Goal: Task Accomplishment & Management: Use online tool/utility

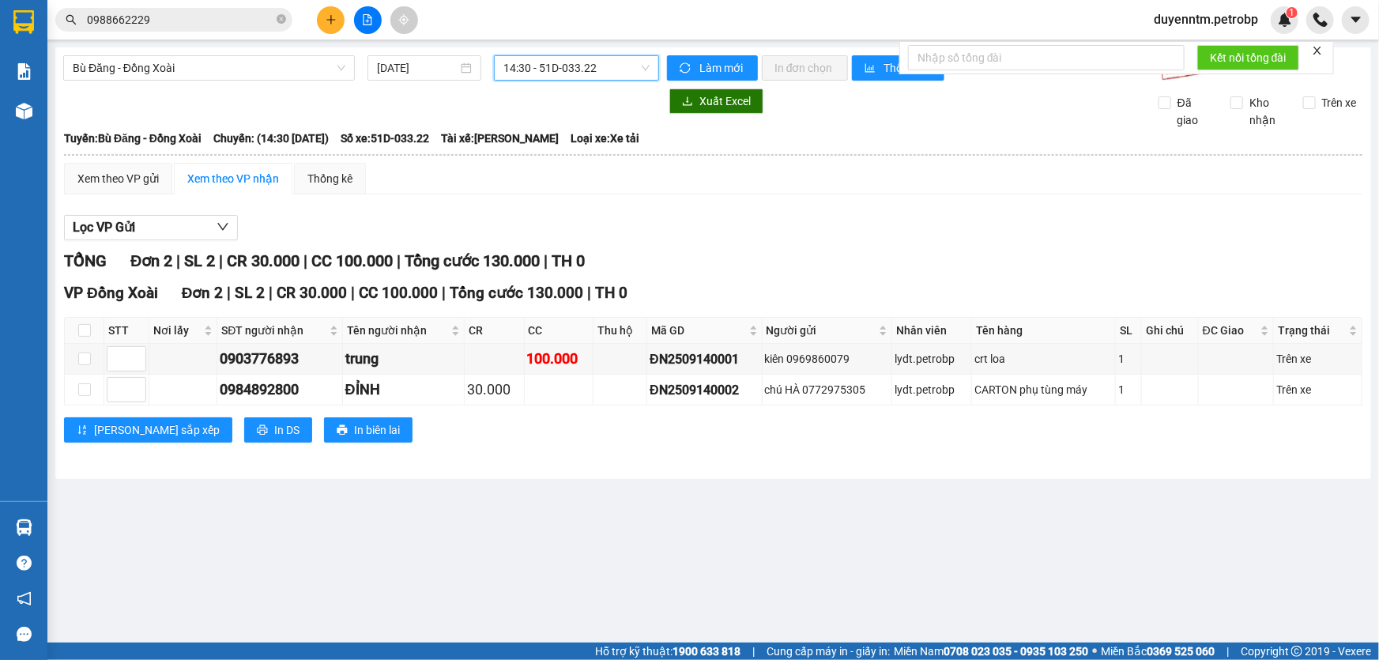
click at [238, 26] on input "0988662229" at bounding box center [180, 19] width 187 height 17
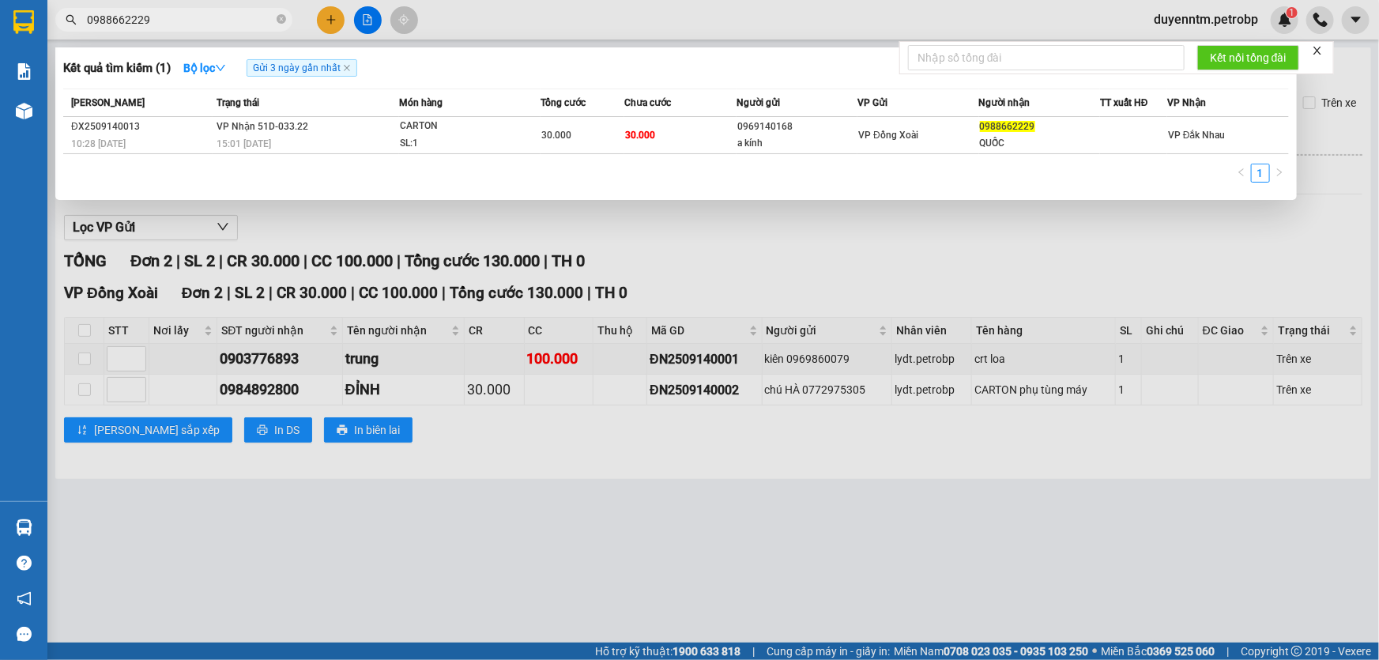
click at [240, 25] on input "0988662229" at bounding box center [180, 19] width 187 height 17
click at [432, 443] on div at bounding box center [689, 330] width 1379 height 660
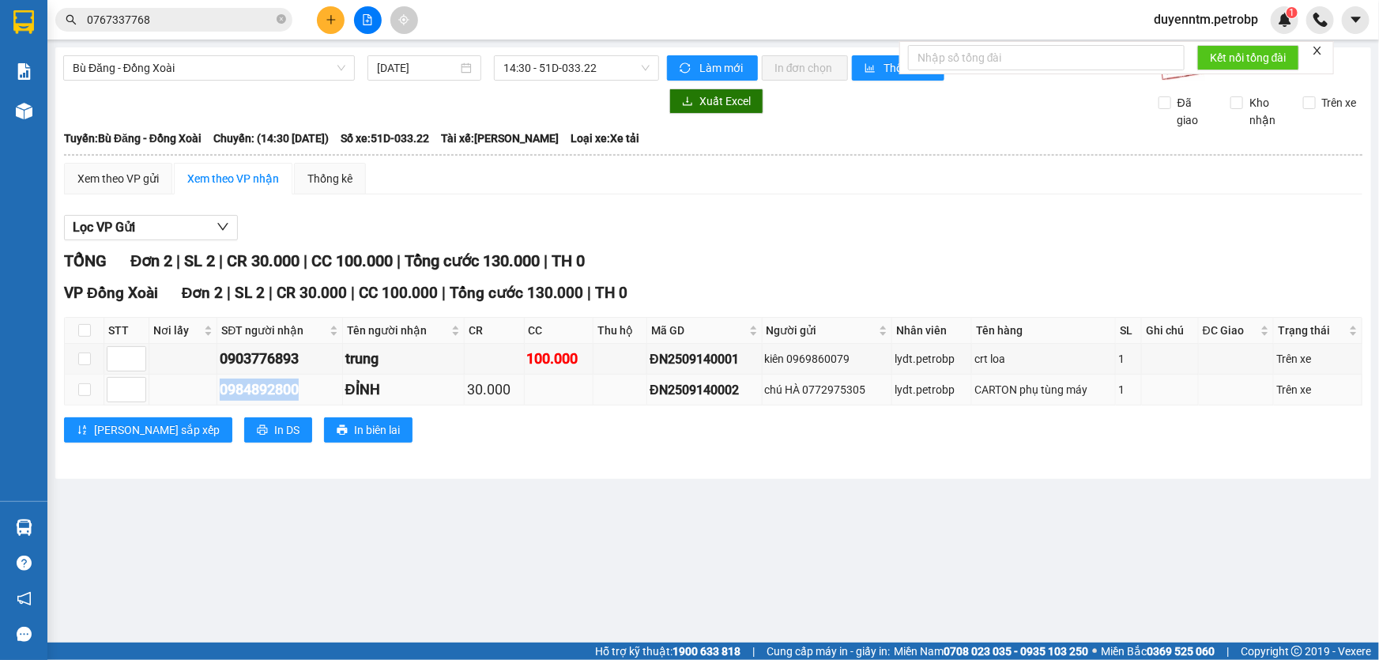
drag, startPoint x: 309, startPoint y: 398, endPoint x: 191, endPoint y: 396, distance: 117.8
click at [191, 396] on tr "0984892800 ĐỈNH 30.000 ĐN2509140002 chú HÀ 0772975305 lydt.petrobp CARTON phụ t…" at bounding box center [714, 390] width 1298 height 31
copy div "0984892800"
click at [164, 17] on input "0767337768" at bounding box center [180, 19] width 187 height 17
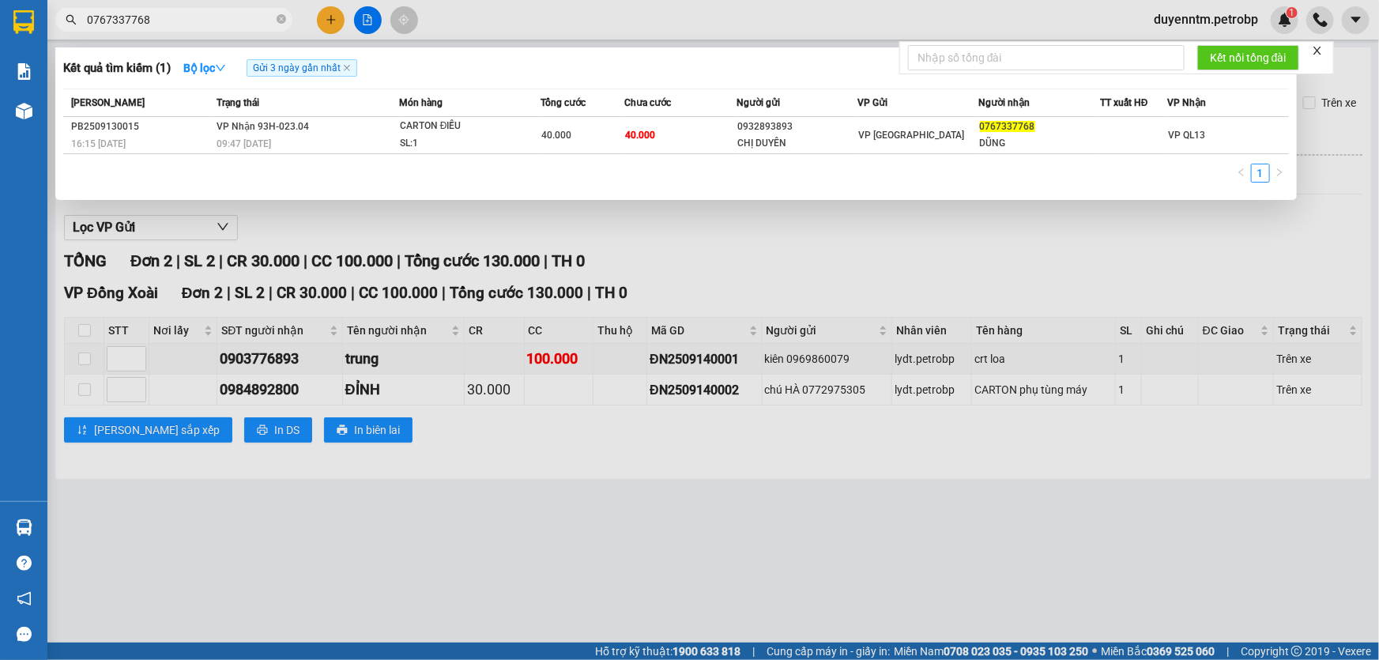
click at [164, 17] on input "0767337768" at bounding box center [180, 19] width 187 height 17
paste input "984892800"
type input "0984892800"
click at [332, 225] on div at bounding box center [689, 330] width 1379 height 660
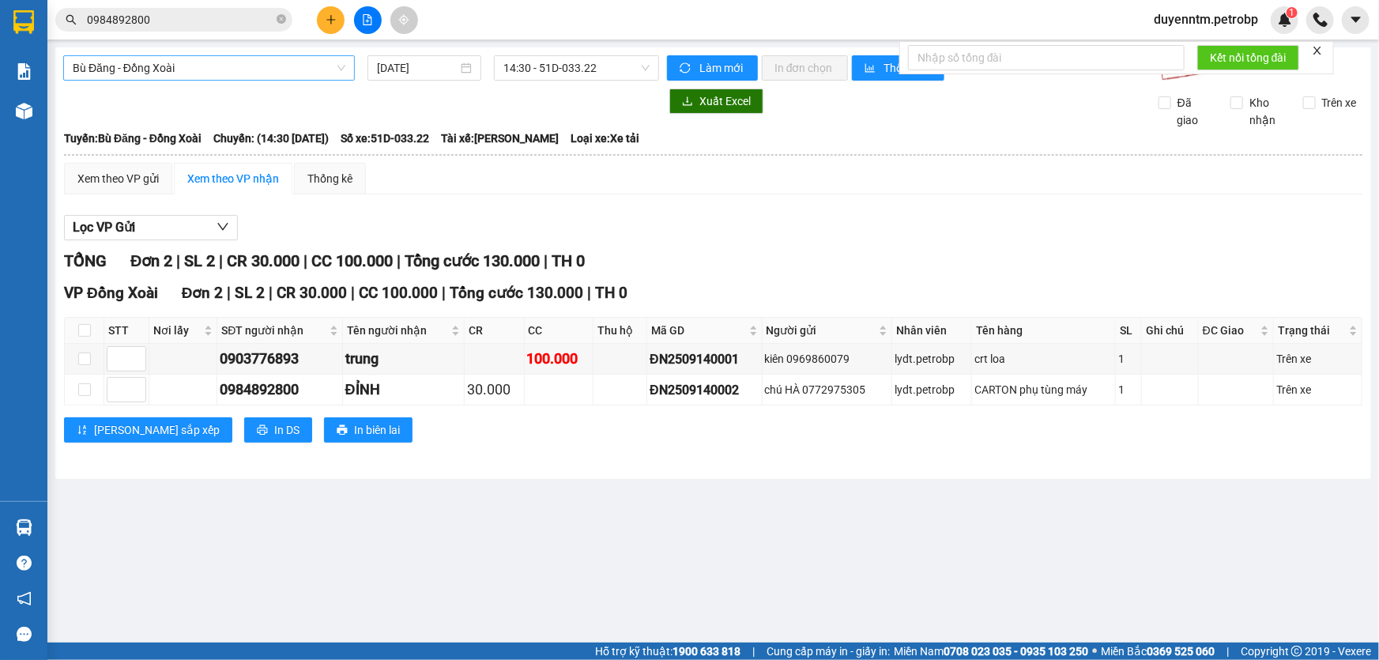
click at [338, 70] on span "Bù Đăng - Đồng Xoài" at bounding box center [209, 68] width 273 height 24
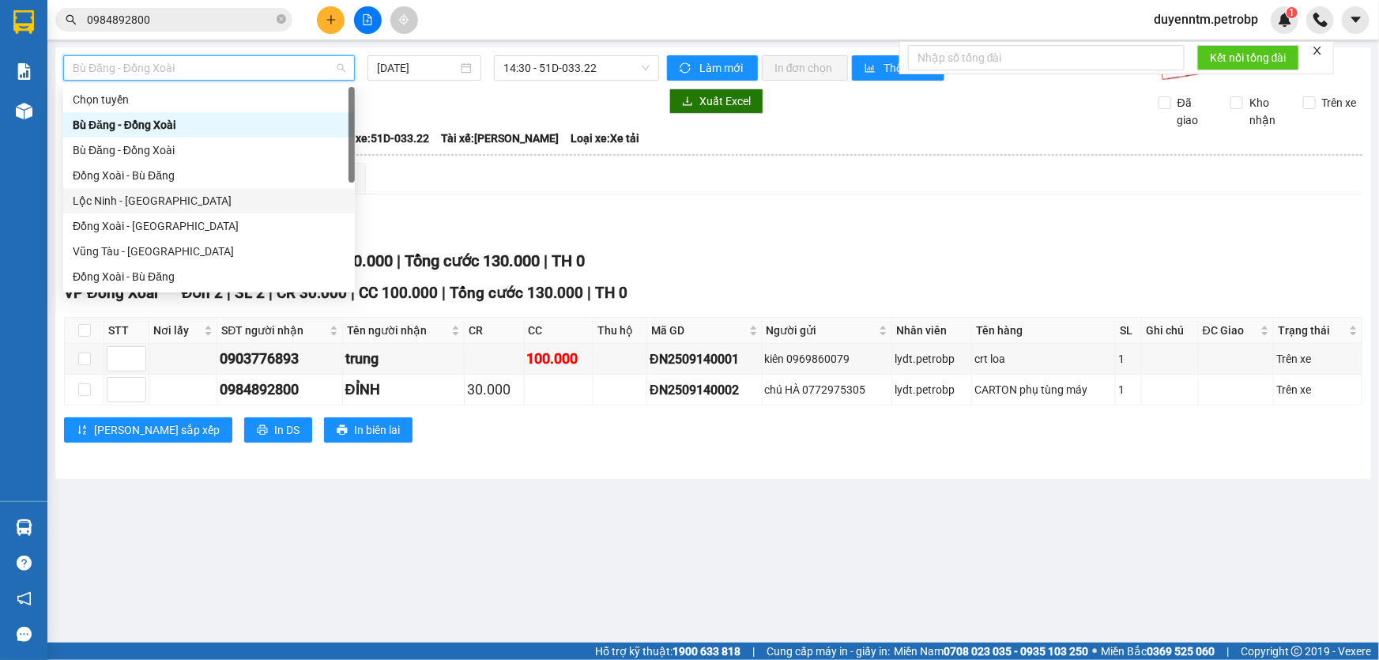
click at [142, 197] on div "Lộc Ninh - [GEOGRAPHIC_DATA]" at bounding box center [209, 200] width 273 height 17
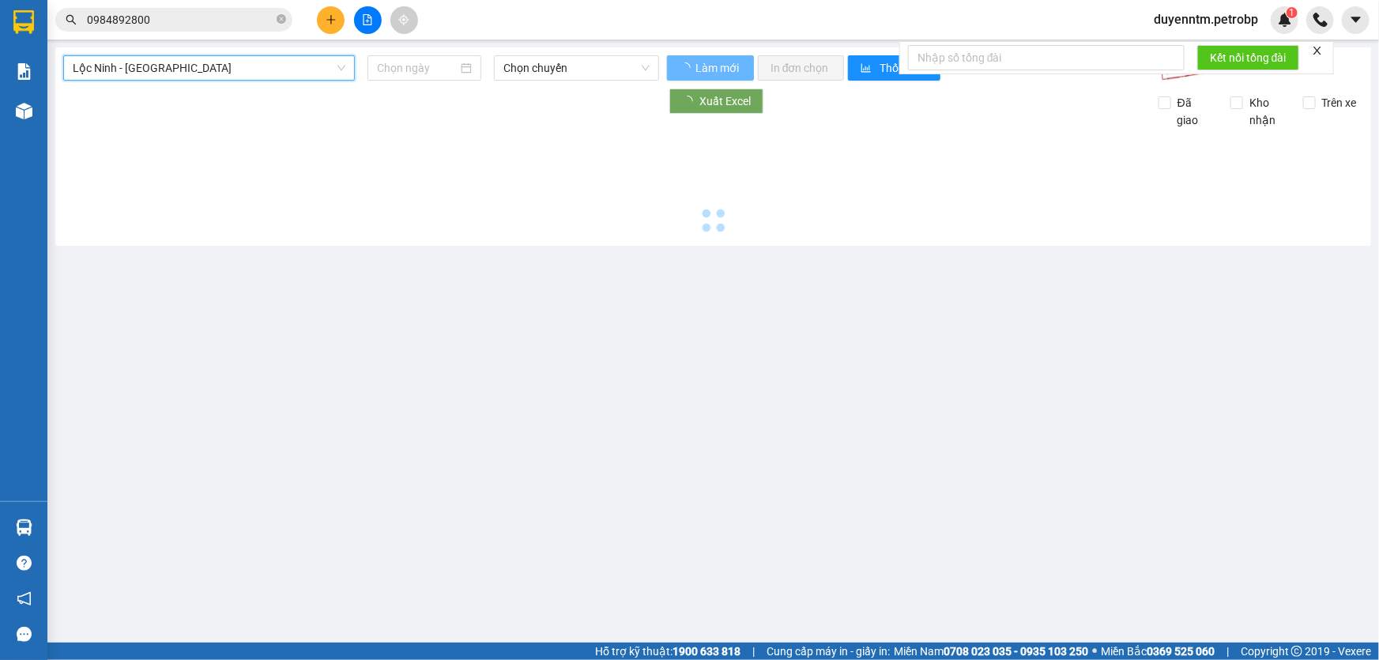
type input "[DATE]"
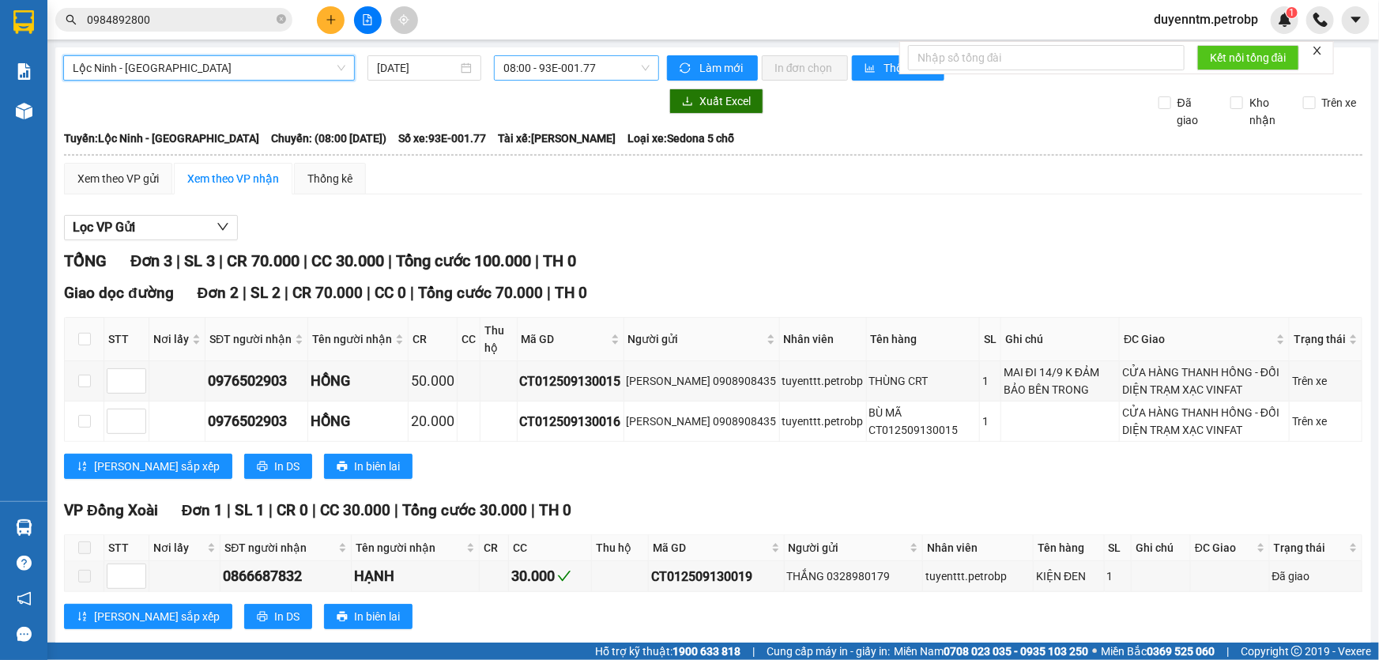
click at [647, 66] on div "08:00 - 93E-001.77" at bounding box center [576, 67] width 165 height 25
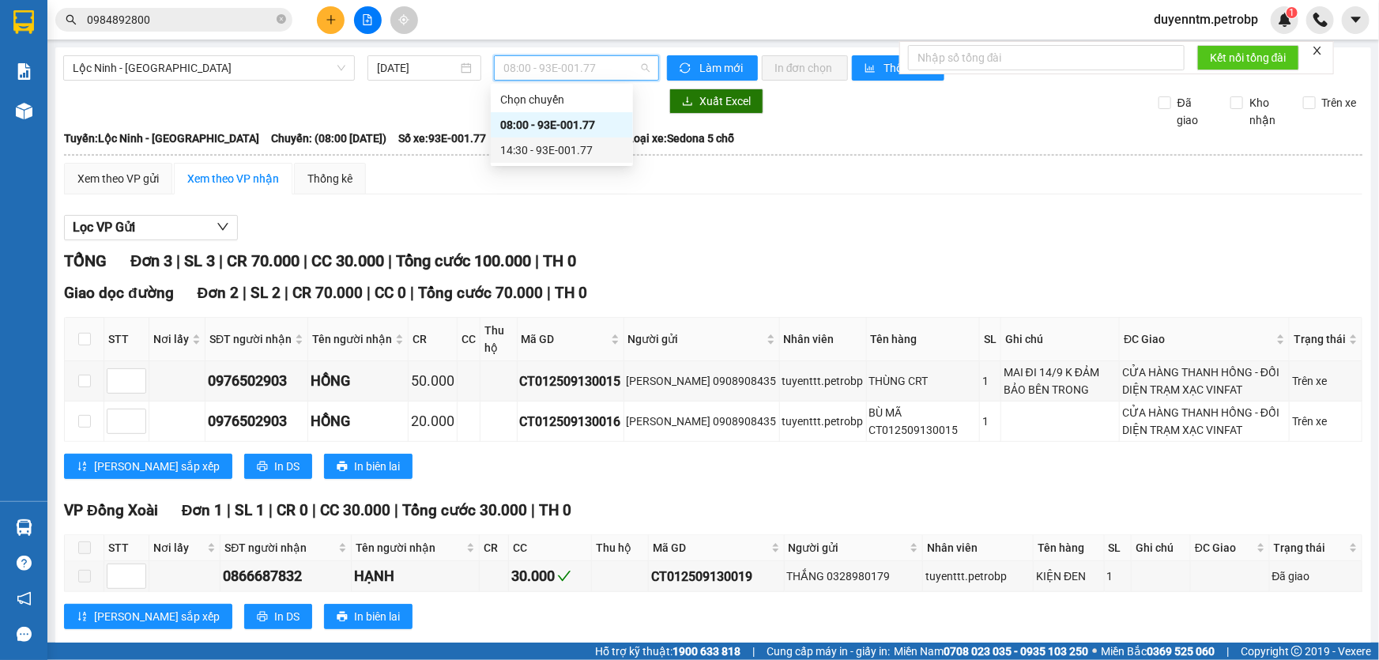
click at [534, 149] on div "14:30 - 93E-001.77" at bounding box center [561, 150] width 123 height 17
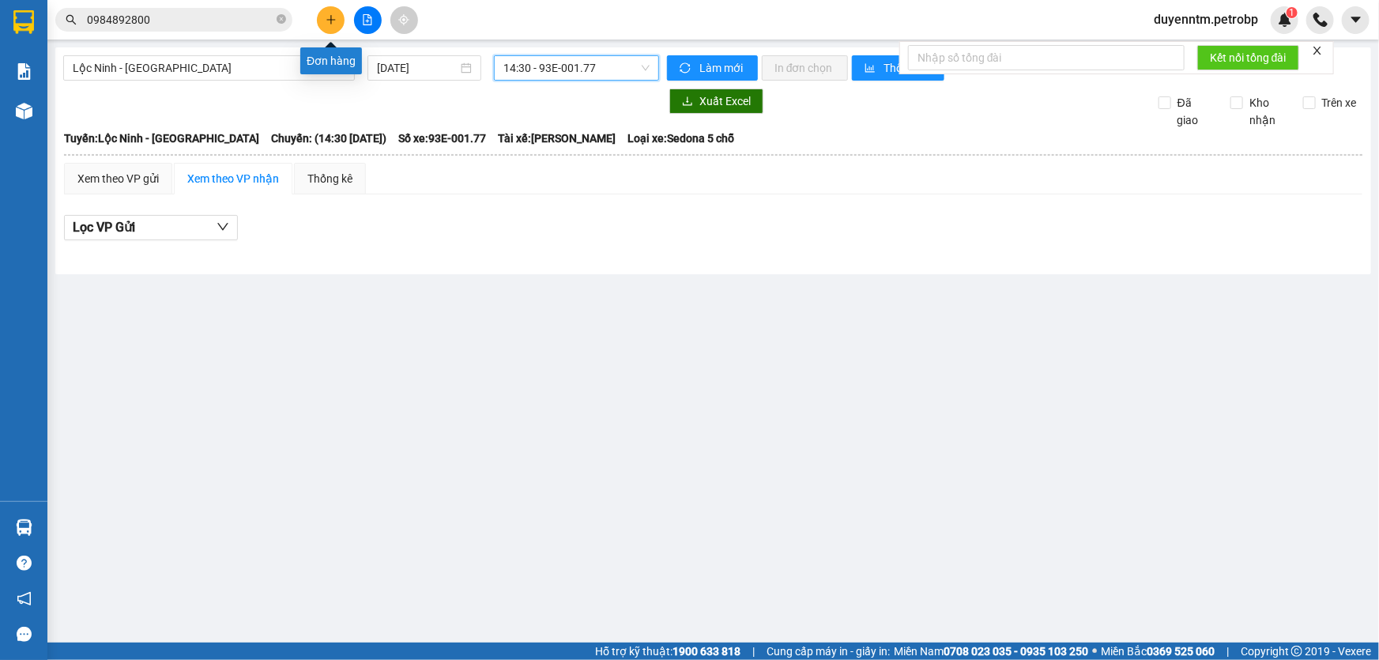
click at [339, 63] on div "Đơn hàng" at bounding box center [331, 60] width 62 height 27
click at [295, 70] on span "Lộc Ninh - [GEOGRAPHIC_DATA]" at bounding box center [209, 68] width 273 height 24
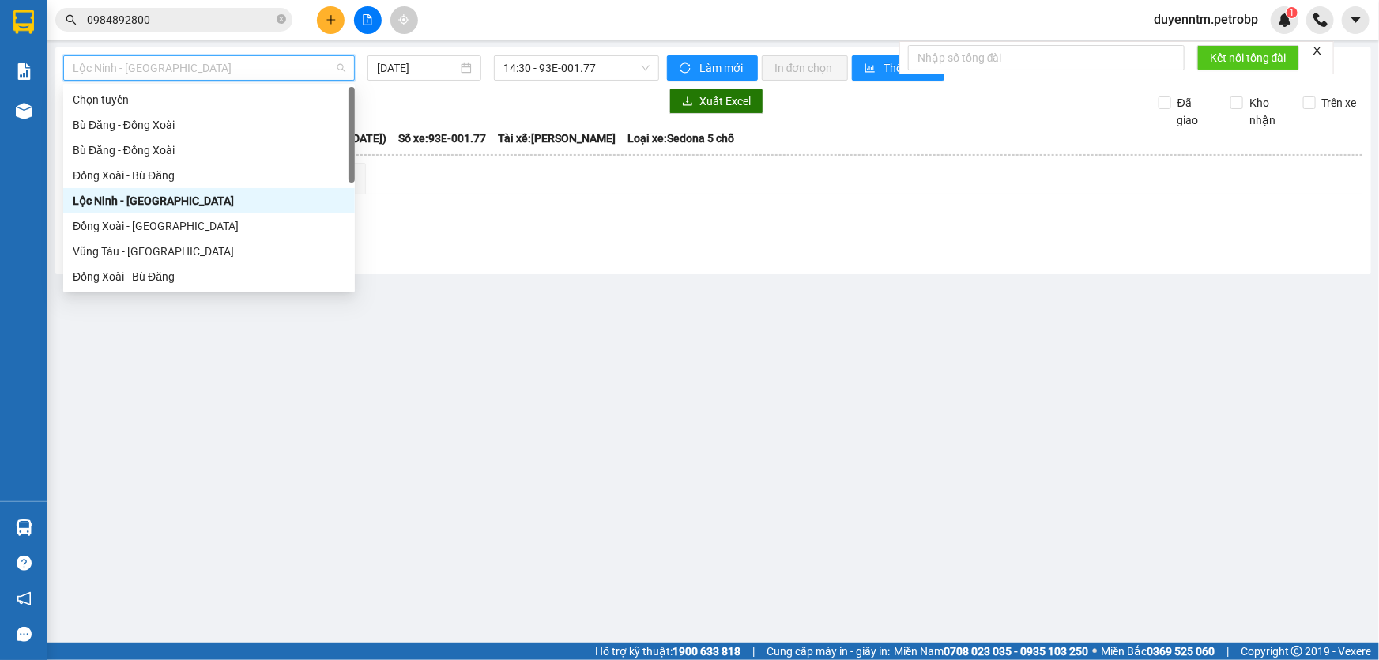
scroll to position [215, 0]
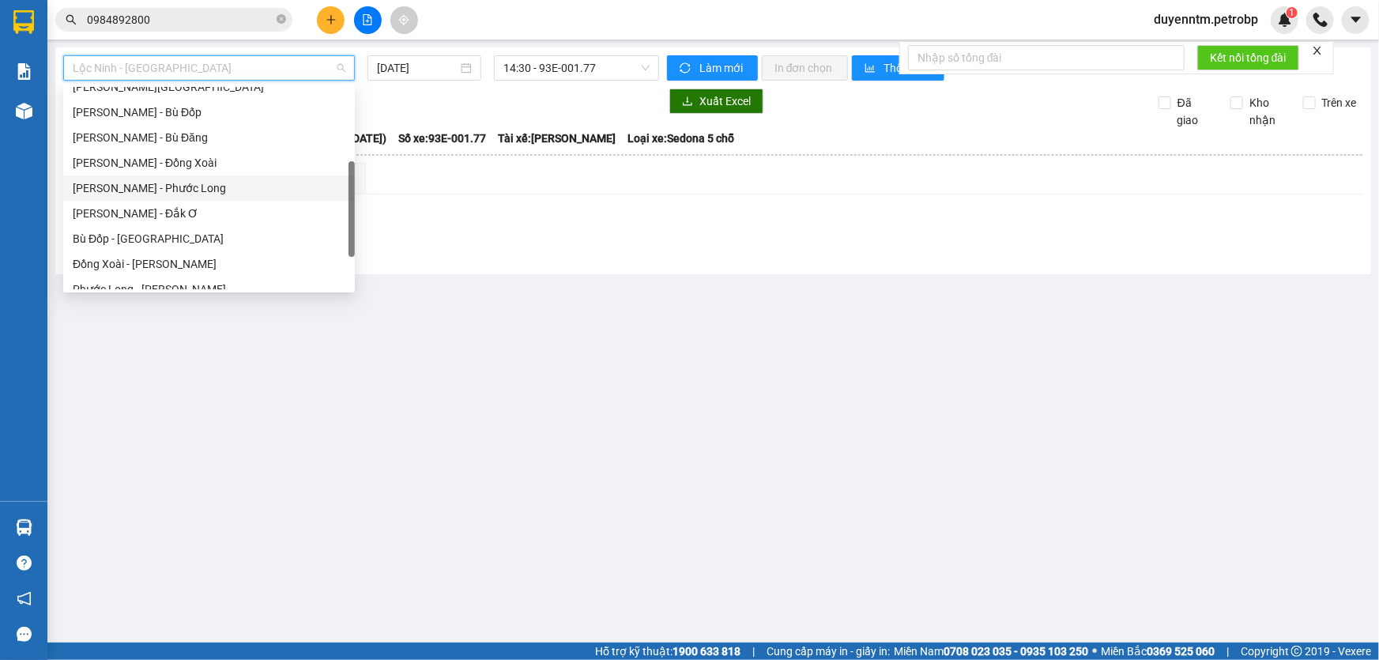
click at [213, 189] on div "[PERSON_NAME] - Phước Long" at bounding box center [209, 187] width 273 height 17
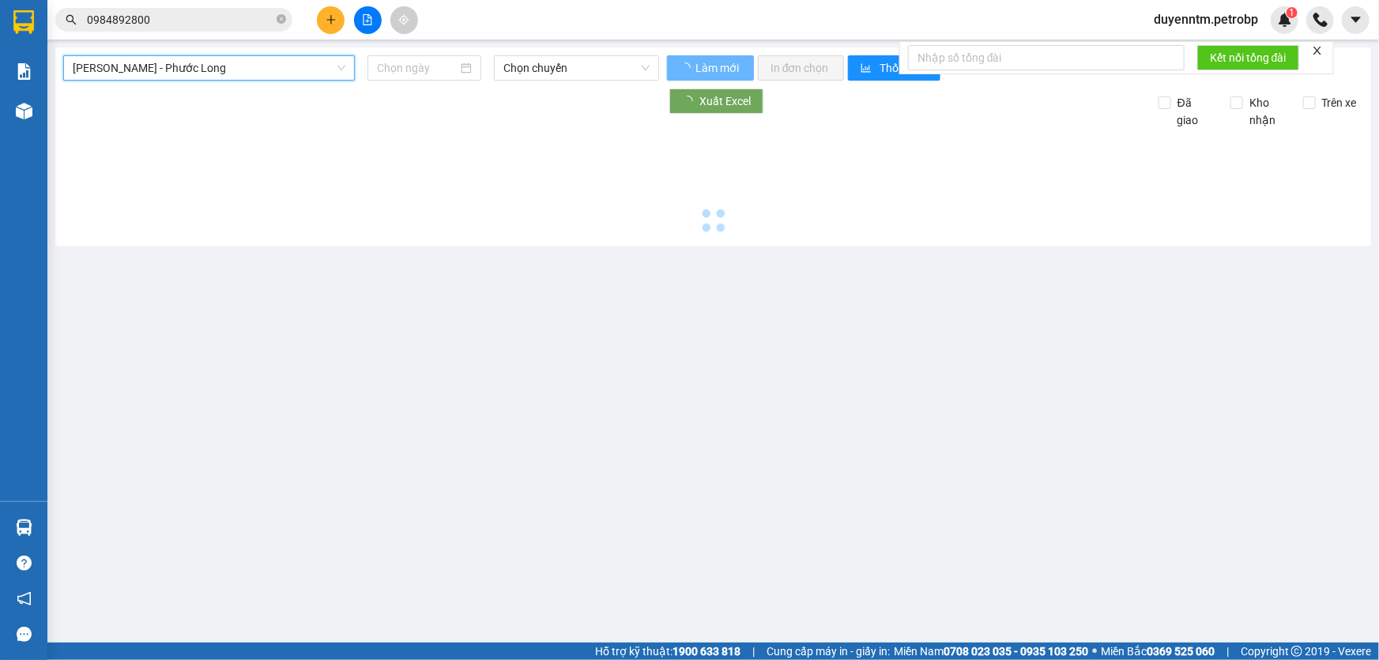
type input "[DATE]"
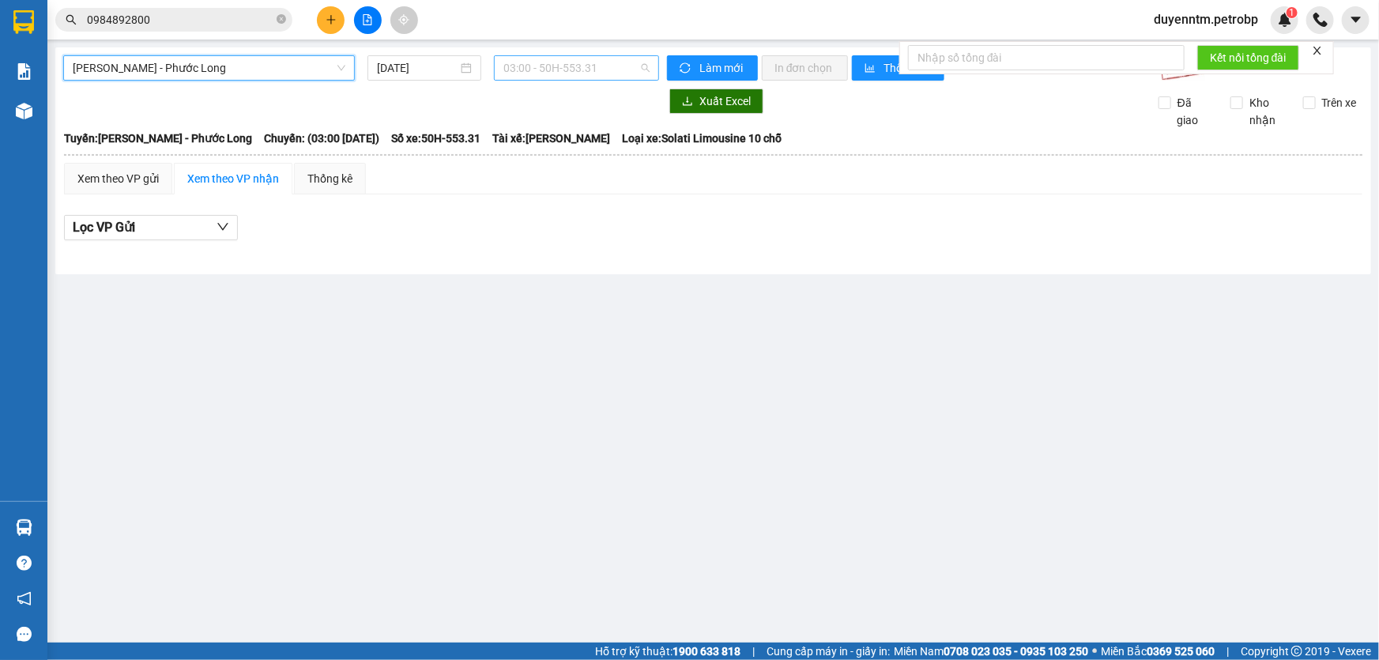
click at [606, 67] on span "03:00 - 50H-553.31" at bounding box center [577, 68] width 146 height 24
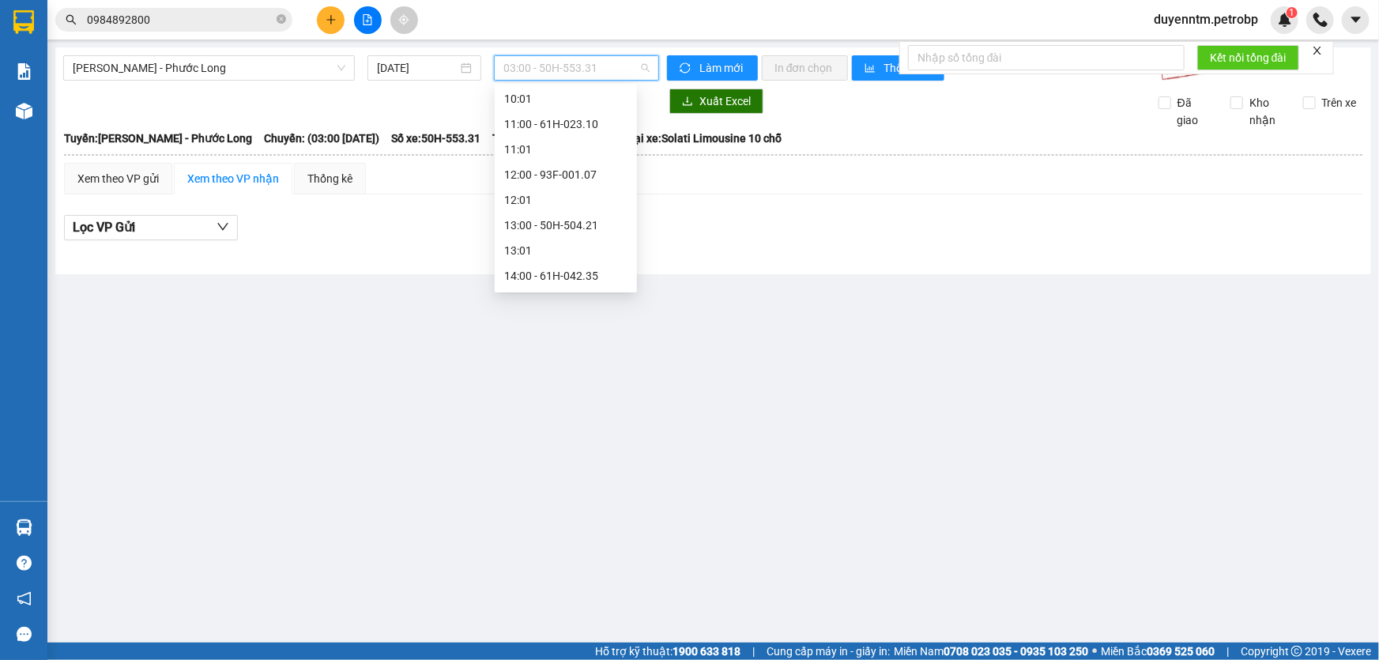
scroll to position [647, 0]
click at [561, 108] on div "14:05 - 50H-074.37" at bounding box center [565, 110] width 123 height 17
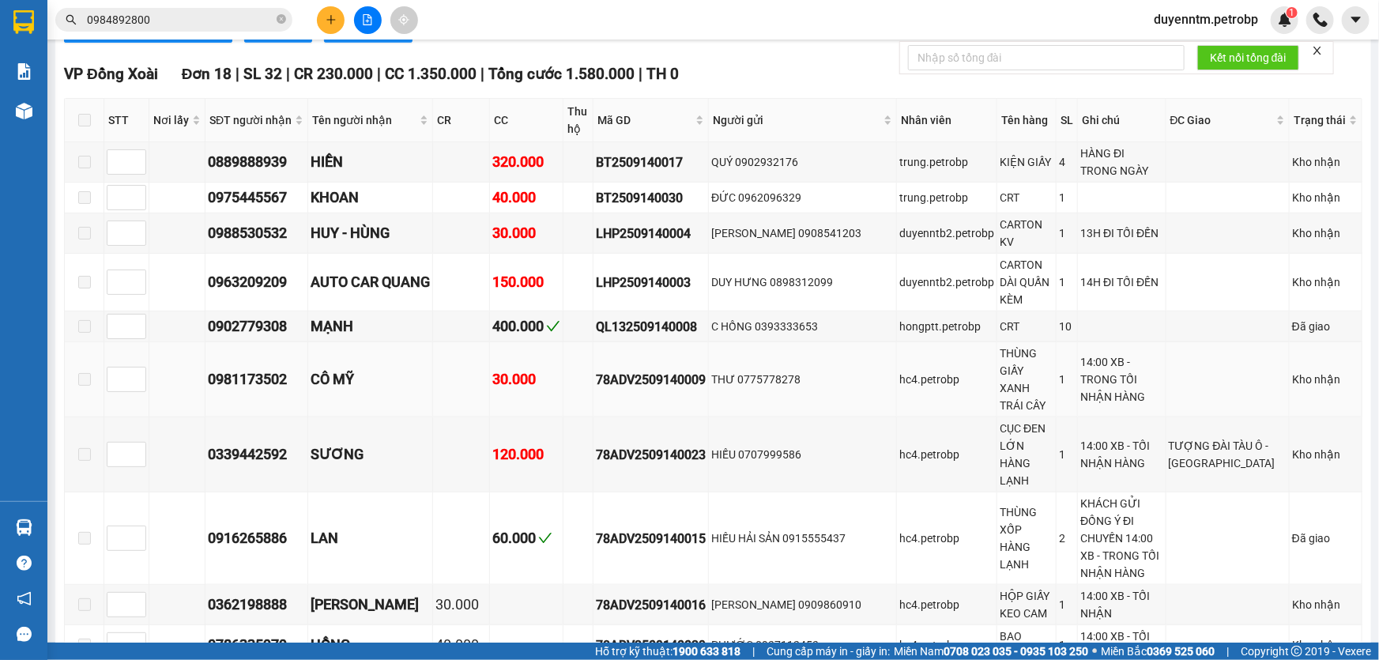
scroll to position [318, 0]
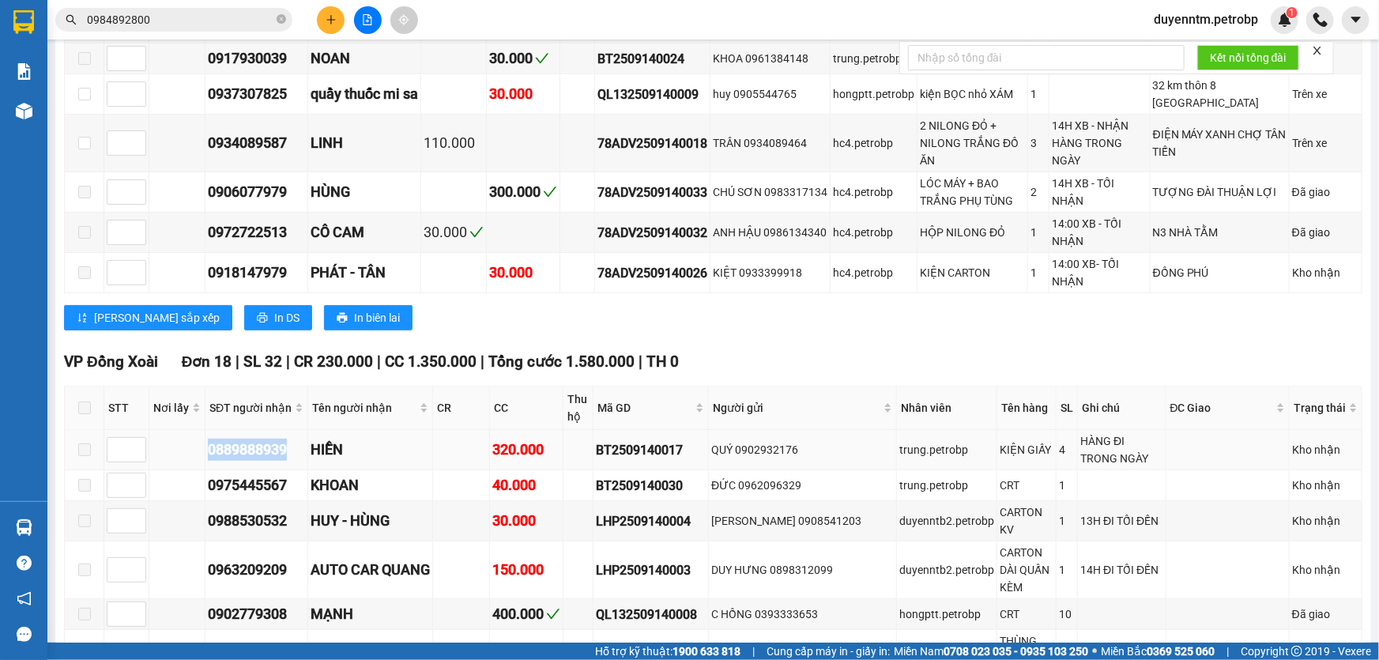
drag, startPoint x: 296, startPoint y: 412, endPoint x: 187, endPoint y: 413, distance: 109.1
click at [187, 430] on tr "0889888939 HIỀN 320.000 BT2509140017 QUÝ 0902932176 trung.petrobp KIỆN GIẤY 4 H…" at bounding box center [714, 450] width 1298 height 40
copy div "0889888939"
click at [181, 31] on span "0984892800" at bounding box center [173, 20] width 237 height 24
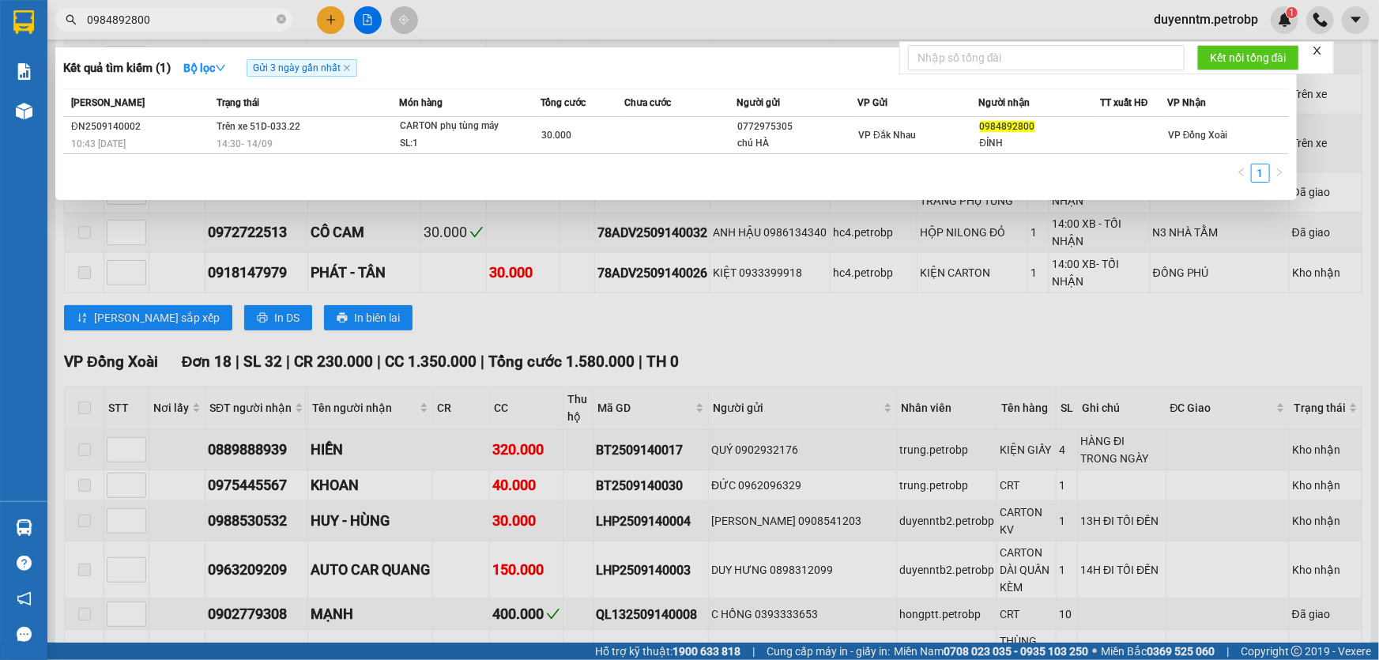
click at [183, 25] on input "0984892800" at bounding box center [180, 19] width 187 height 17
paste input "889888939"
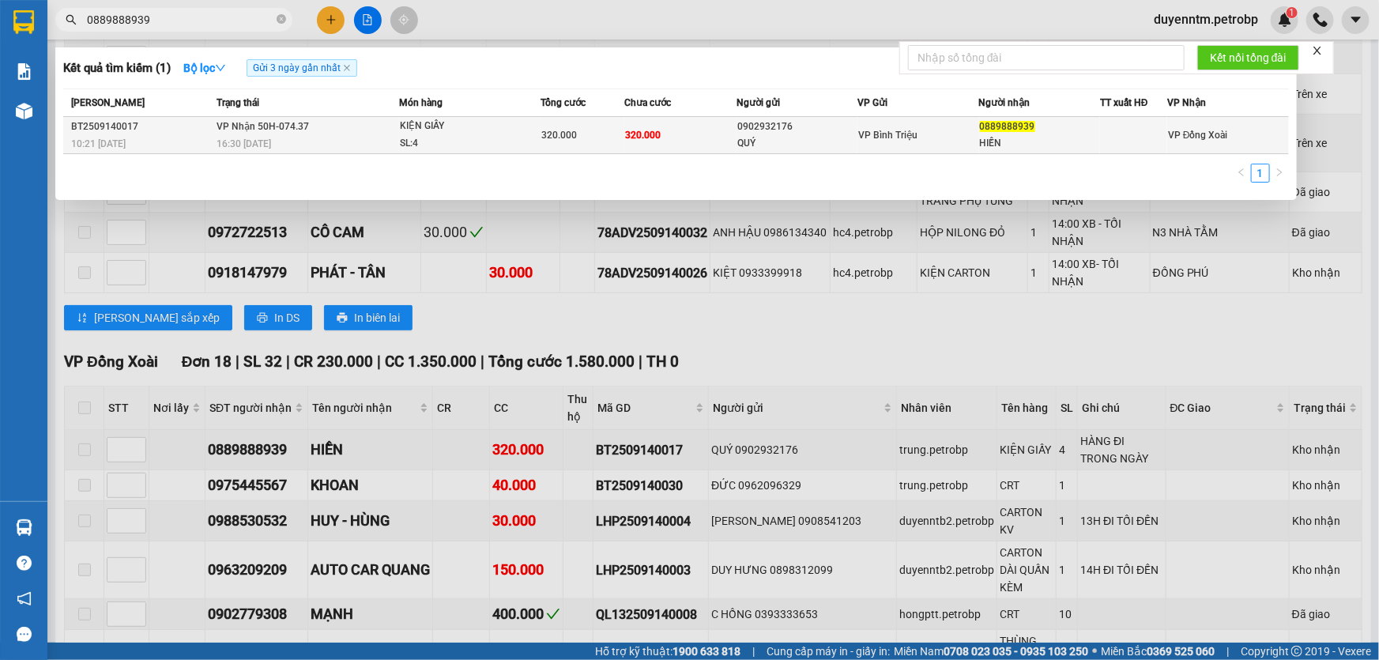
type input "0889888939"
click at [257, 145] on span "16:30 [DATE]" at bounding box center [244, 143] width 55 height 11
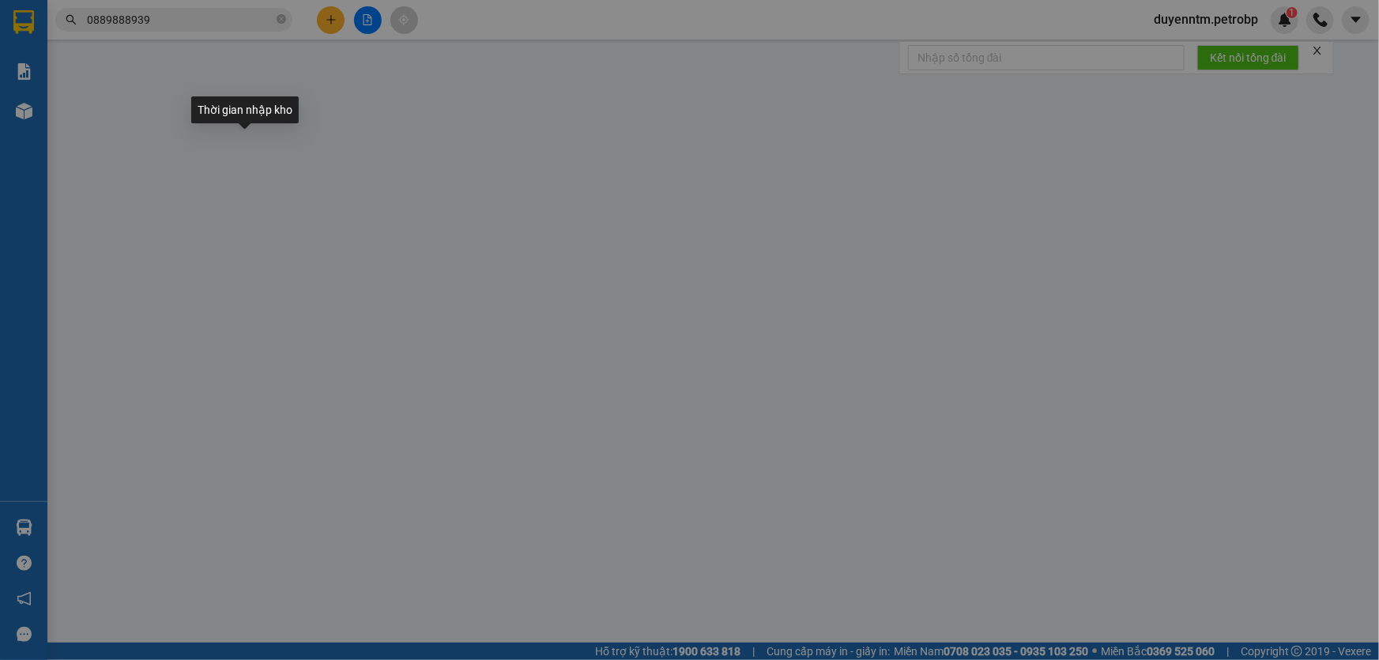
type input "0902932176"
type input "QUÝ"
type input "0889888939"
type input "HIỀN"
type input "320.000"
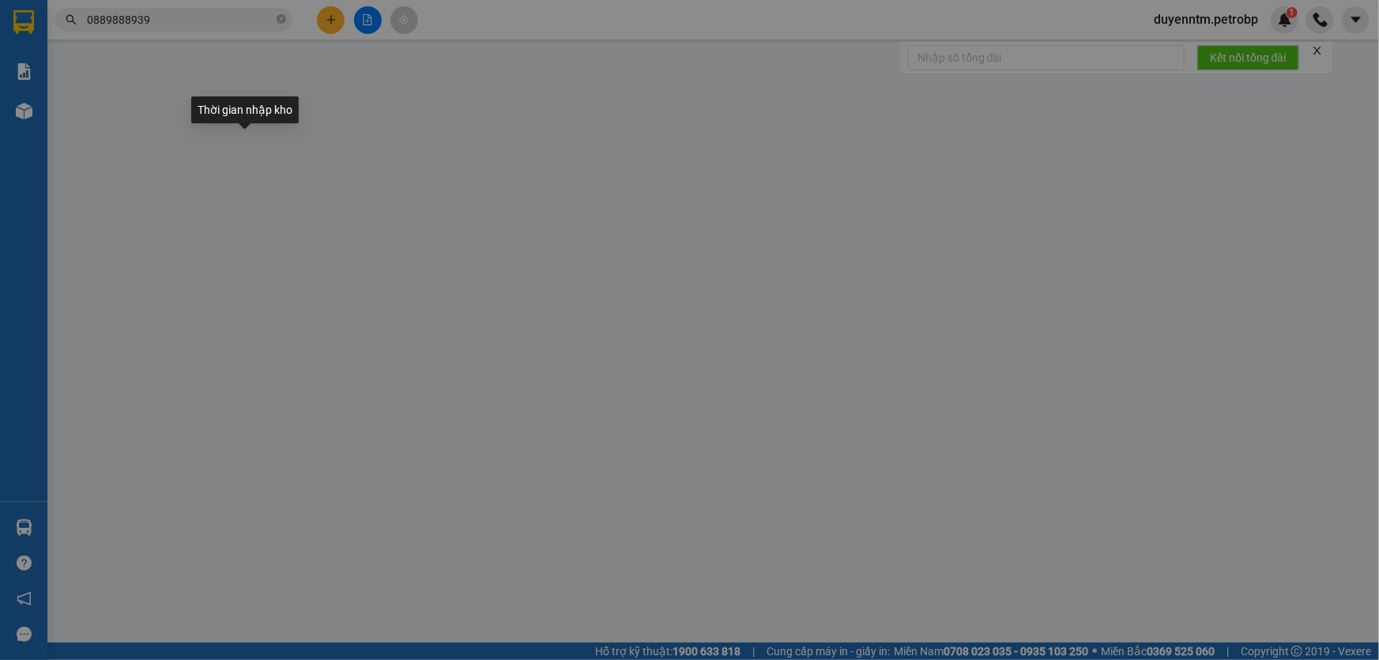
type input "320.000"
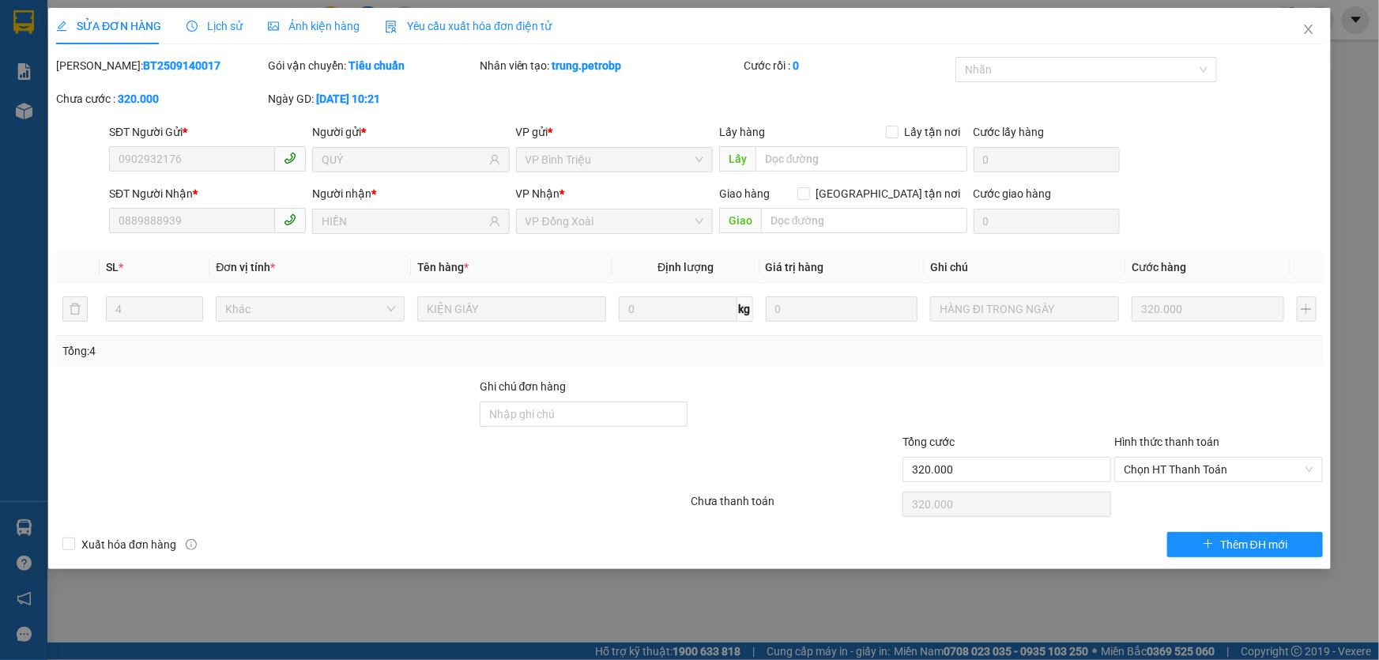
click at [217, 21] on span "Lịch sử" at bounding box center [215, 26] width 56 height 13
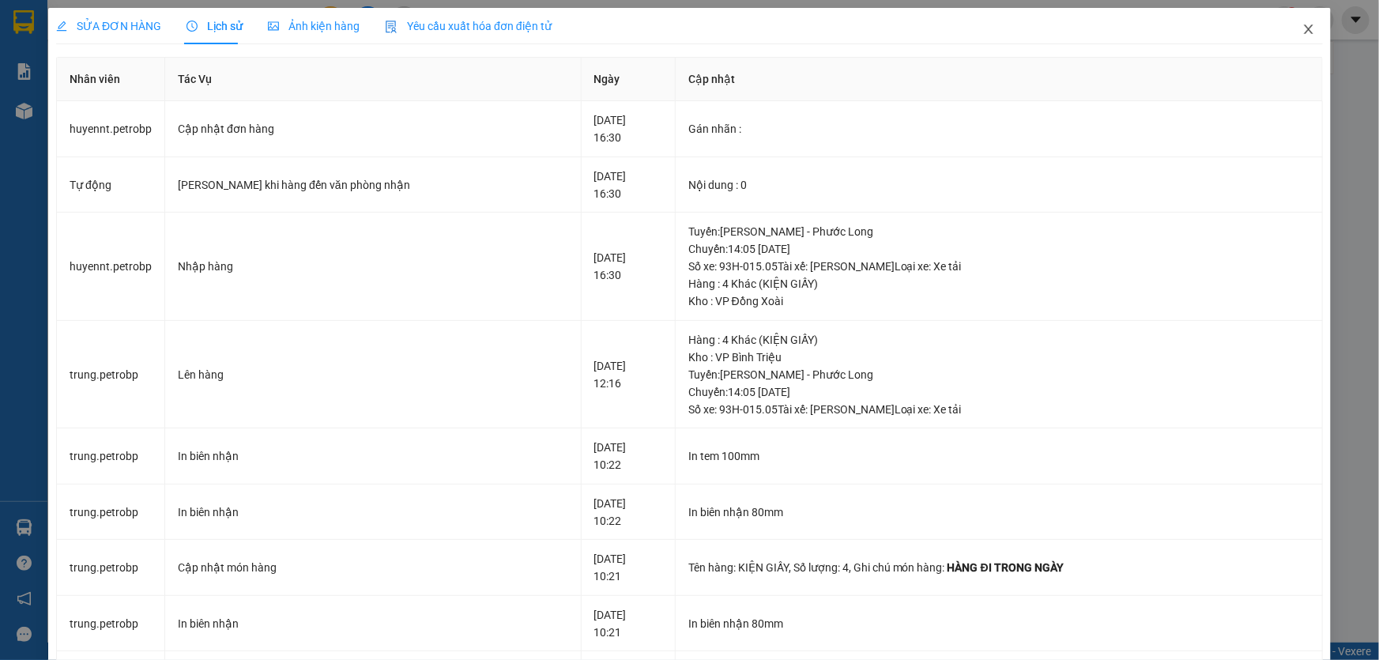
click at [1303, 25] on icon "close" at bounding box center [1309, 29] width 13 height 13
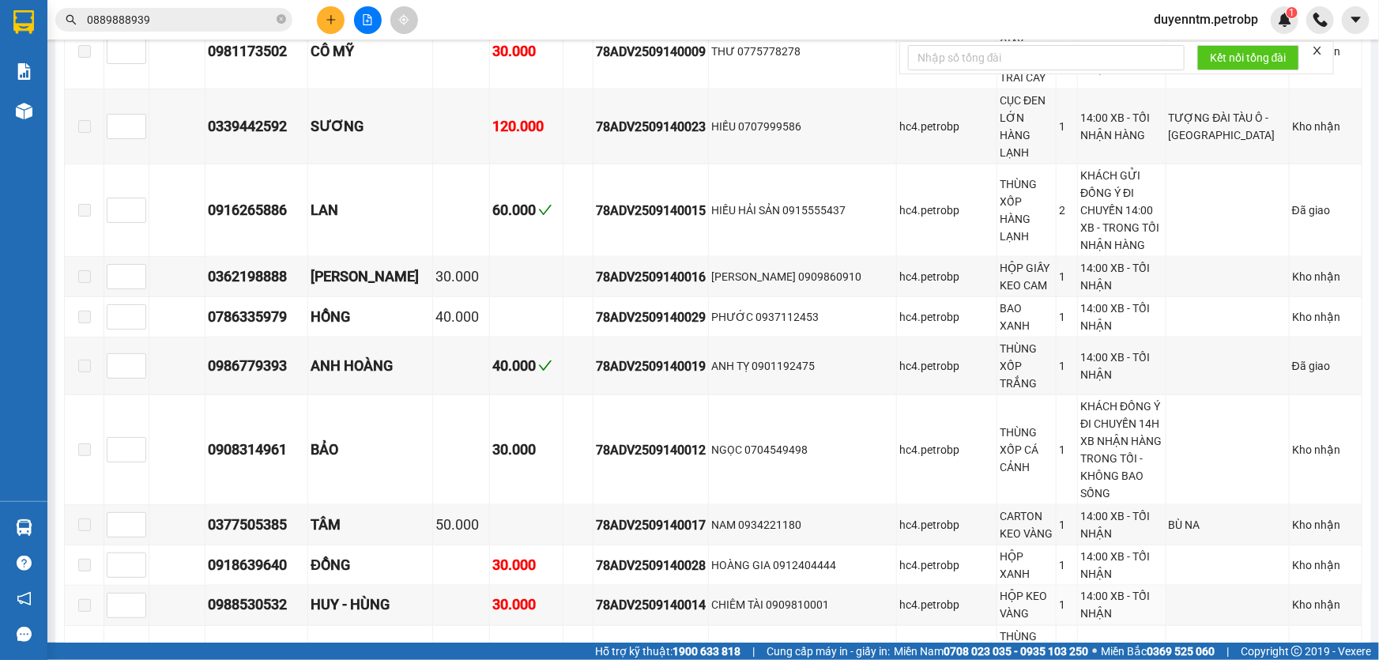
scroll to position [1365, 0]
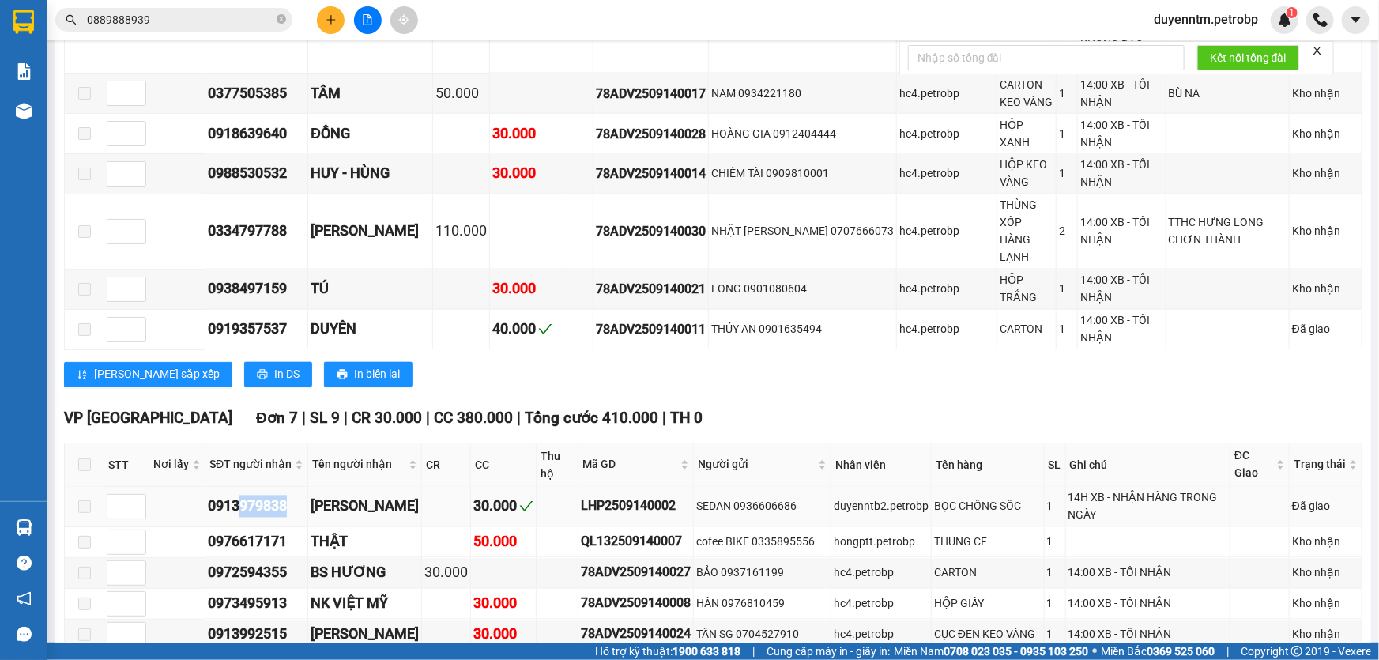
drag, startPoint x: 294, startPoint y: 262, endPoint x: 238, endPoint y: 261, distance: 56.1
click at [238, 496] on div "0913979838" at bounding box center [256, 507] width 97 height 22
click at [247, 496] on div "0913979838" at bounding box center [256, 507] width 97 height 22
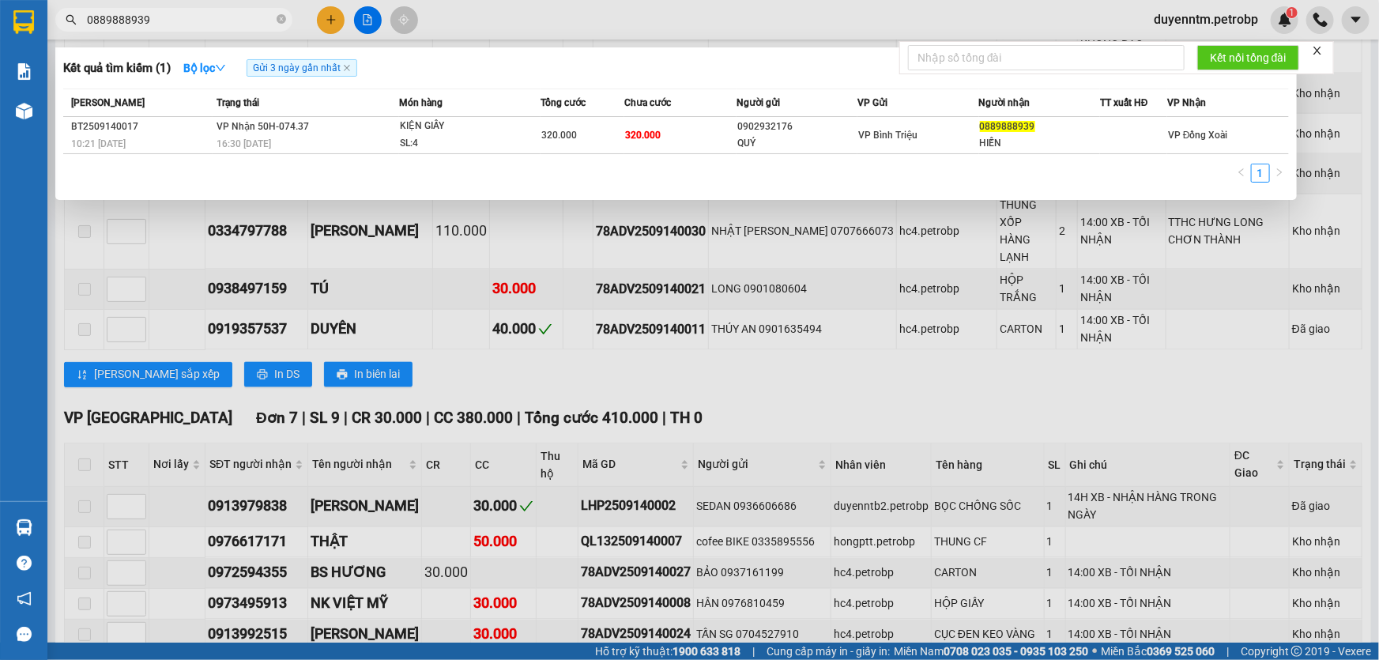
click at [173, 16] on input "0889888939" at bounding box center [180, 19] width 187 height 17
paste input "913979838"
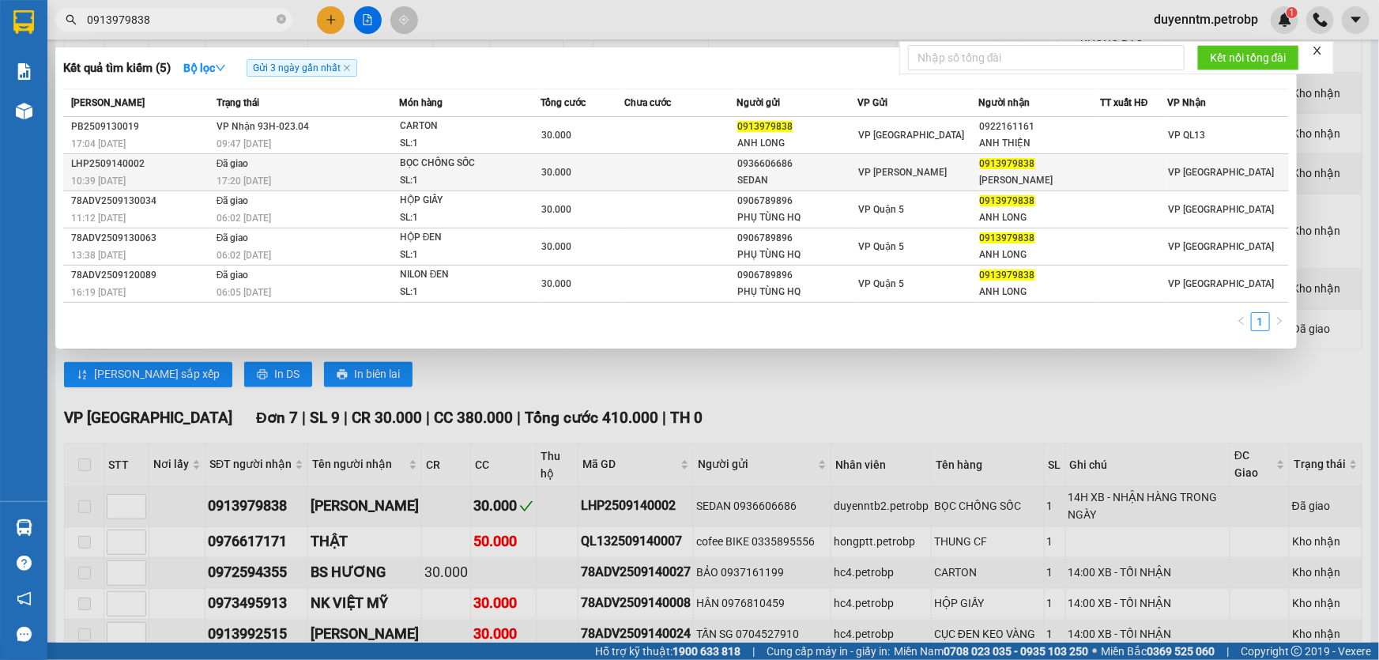
type input "0913979838"
click at [303, 173] on div "17:20 [DATE]" at bounding box center [308, 180] width 182 height 17
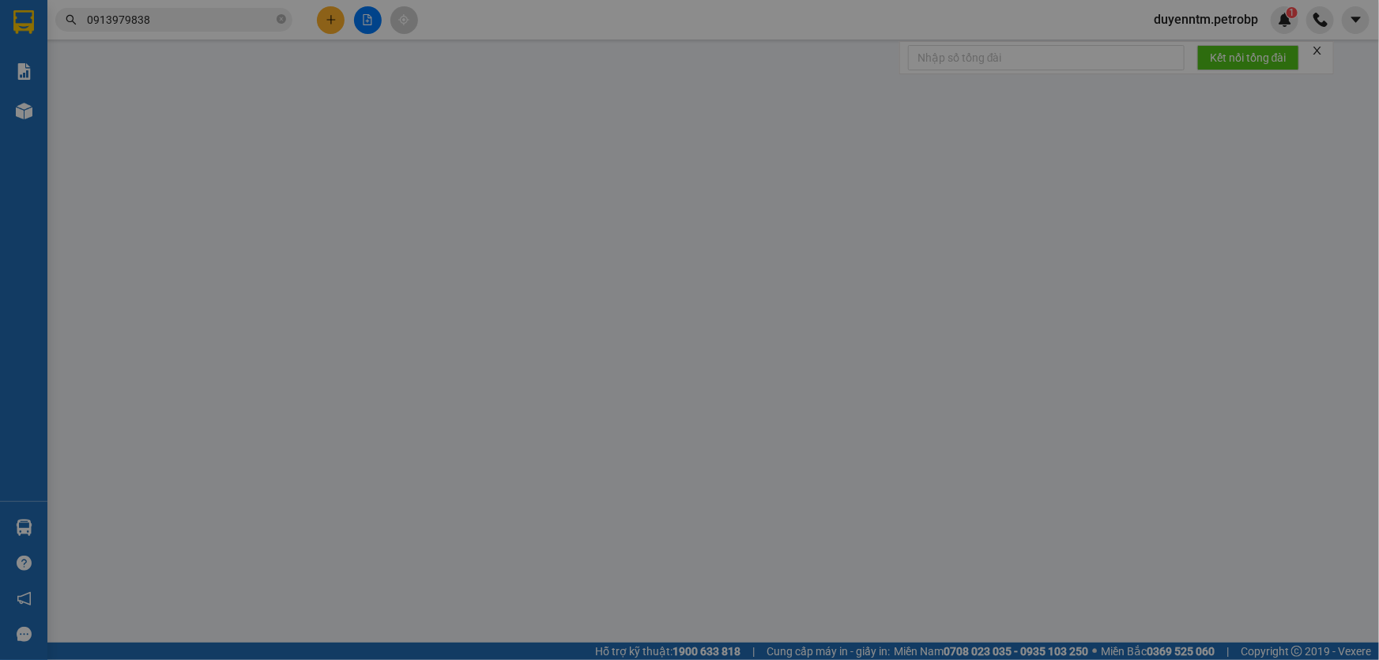
type input "0936606686"
type input "SEDAN"
type input "0913979838"
type input "[PERSON_NAME]"
type input "30.000"
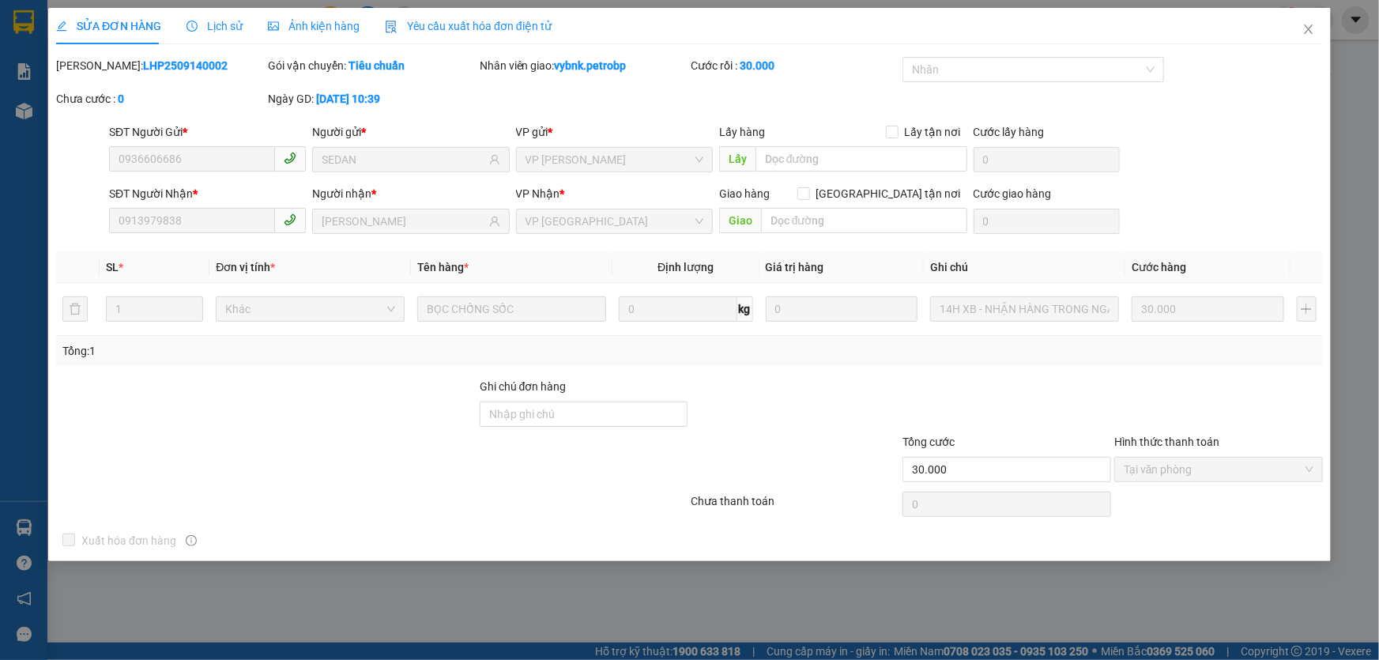
click at [230, 20] on span "Lịch sử" at bounding box center [215, 26] width 56 height 13
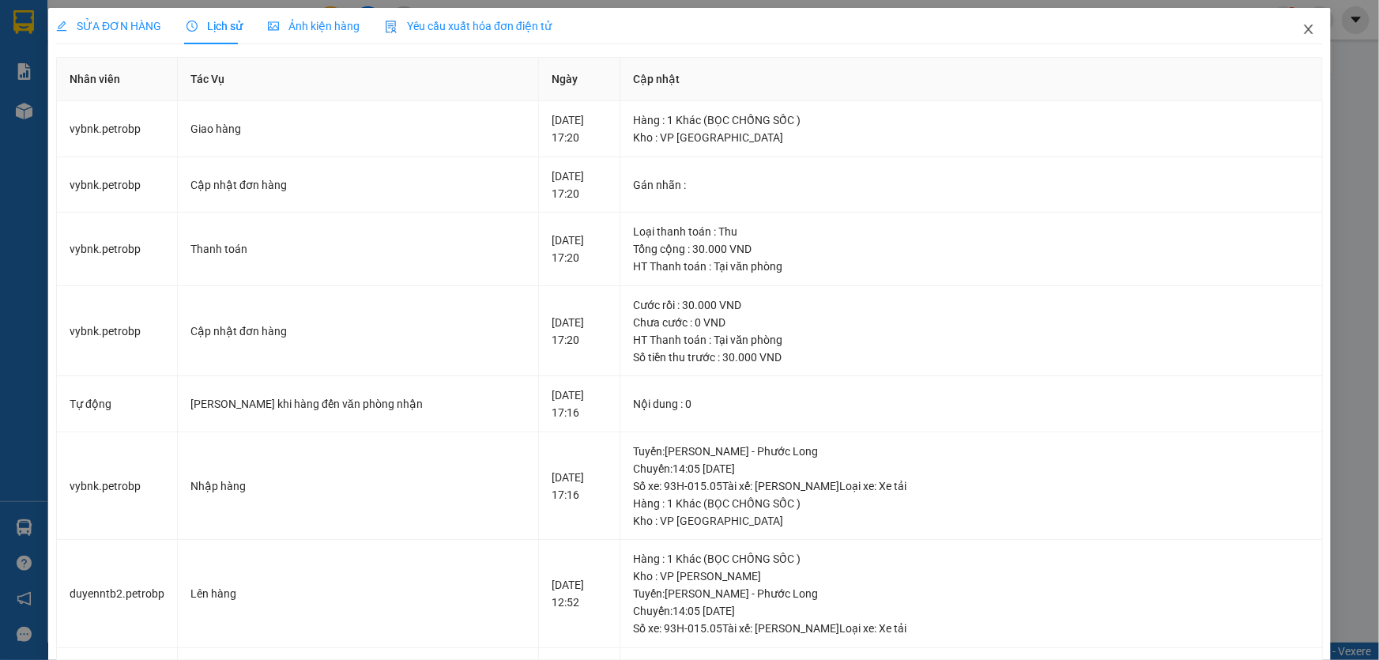
click at [1303, 28] on icon "close" at bounding box center [1309, 29] width 13 height 13
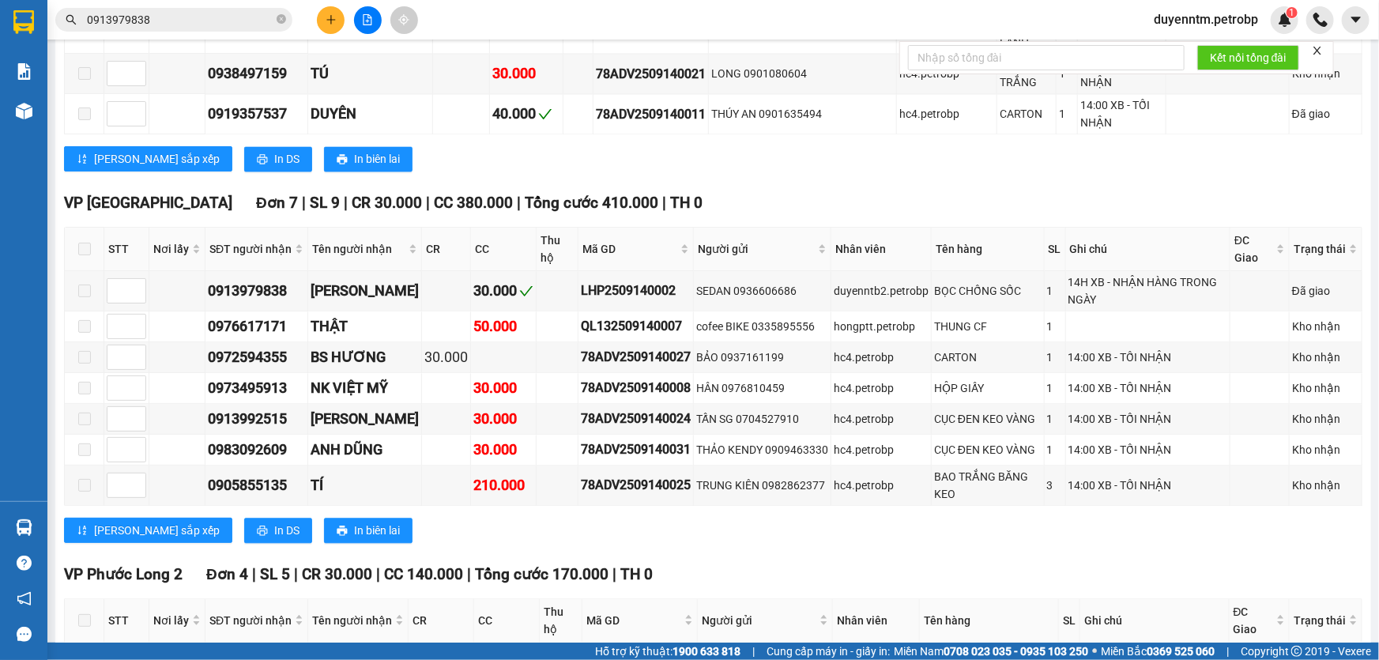
scroll to position [1899, 0]
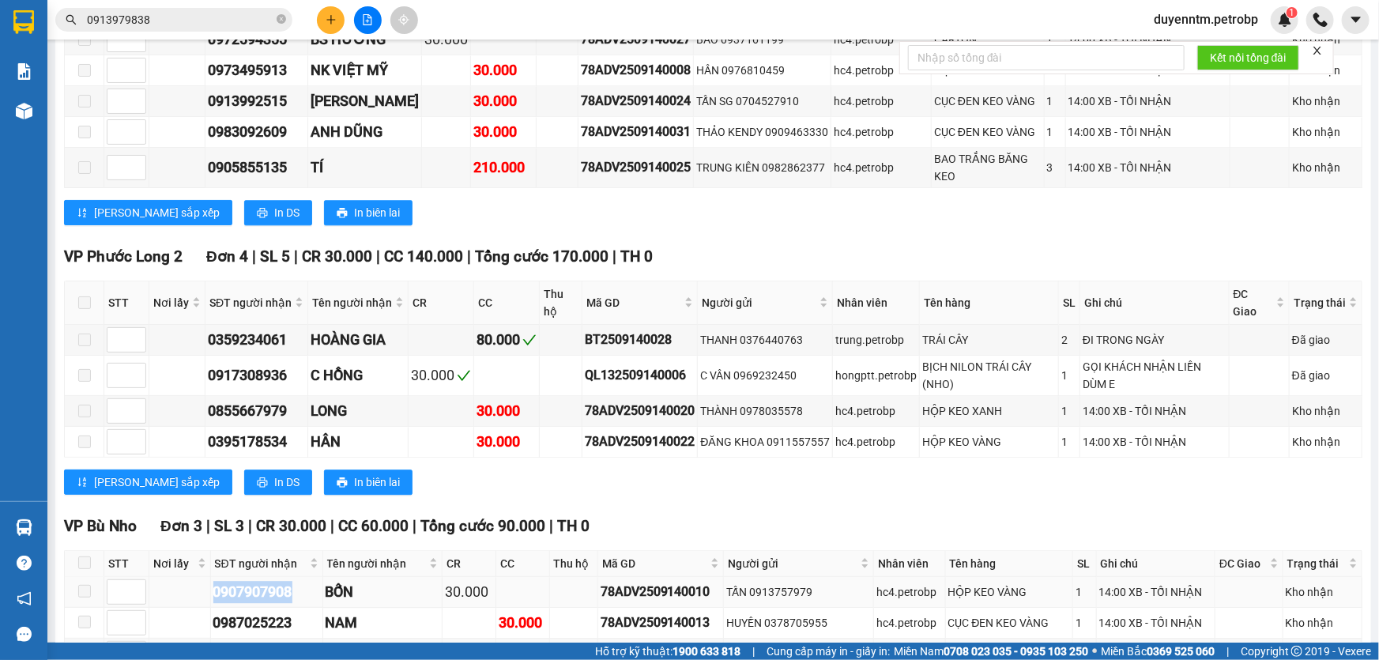
drag, startPoint x: 301, startPoint y: 334, endPoint x: 197, endPoint y: 333, distance: 104.4
click at [197, 577] on tr "0907907908 BỐN 30.000 78ADV2509140010 TẤN 0913757979 hc4.petrobp HỘP KEO VÀNG 1…" at bounding box center [714, 592] width 1298 height 31
copy div "0907907908"
click at [171, 20] on input "0913979838" at bounding box center [180, 19] width 187 height 17
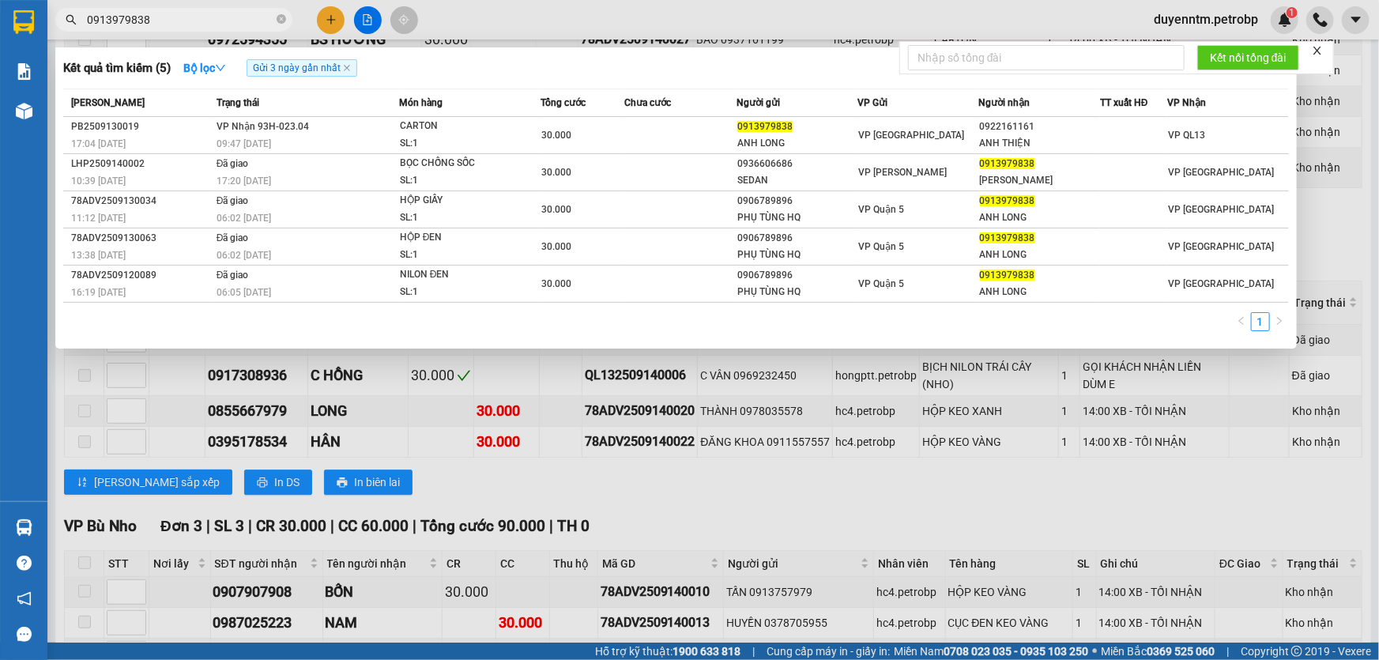
click at [171, 21] on input "0913979838" at bounding box center [180, 19] width 187 height 17
paste input "0790790"
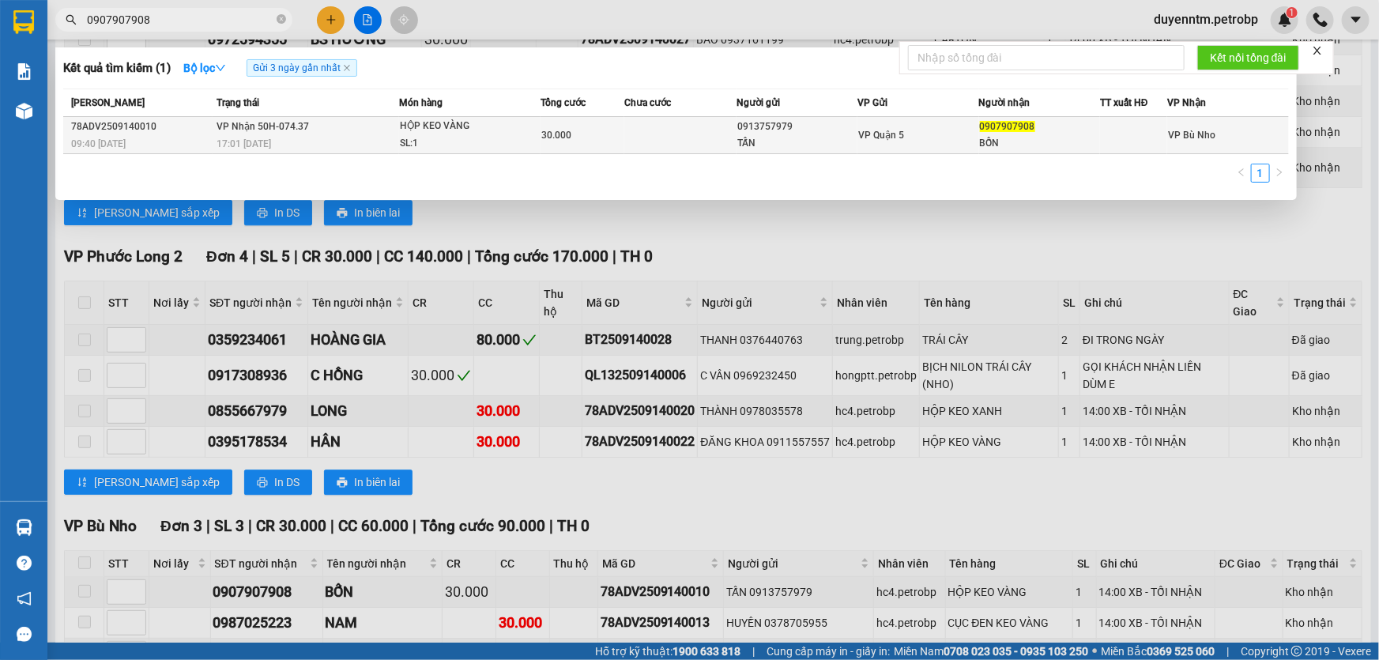
type input "0907907908"
click at [283, 137] on div "17:01 [DATE]" at bounding box center [308, 143] width 182 height 17
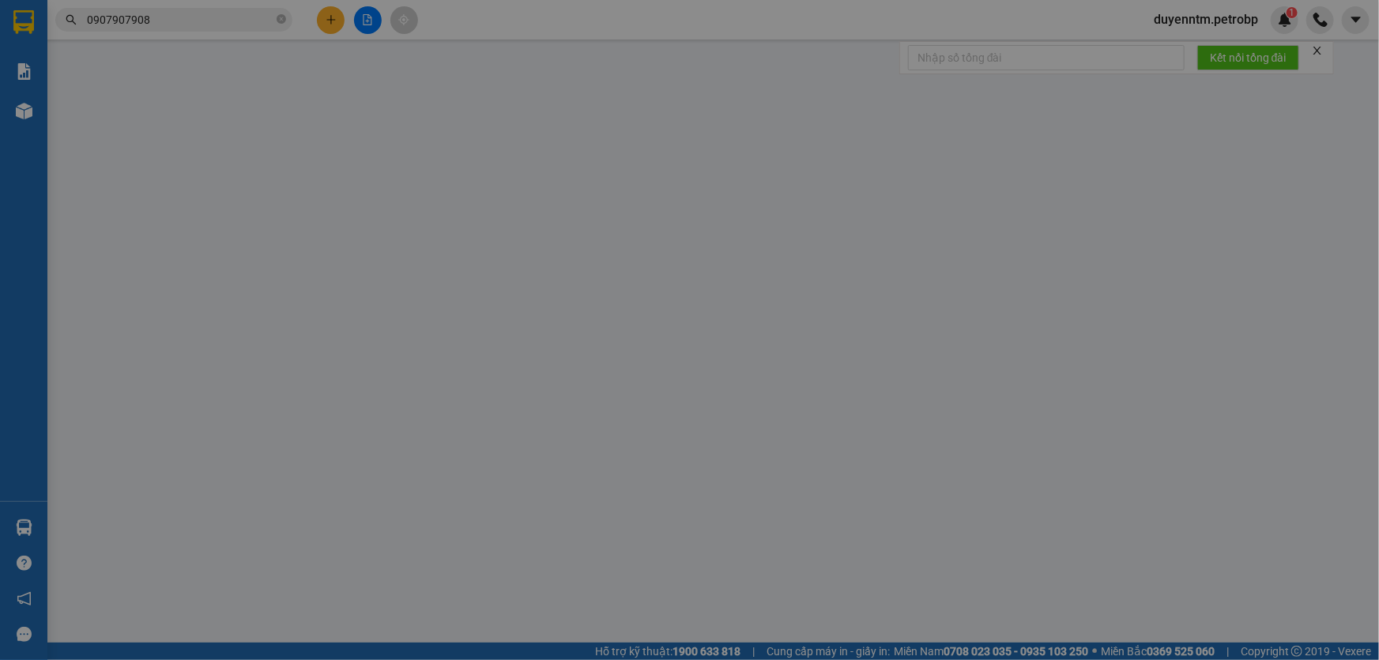
type input "0913757979"
type input "TẤN"
type input "0907907908"
type input "BỐN"
type input "30.000"
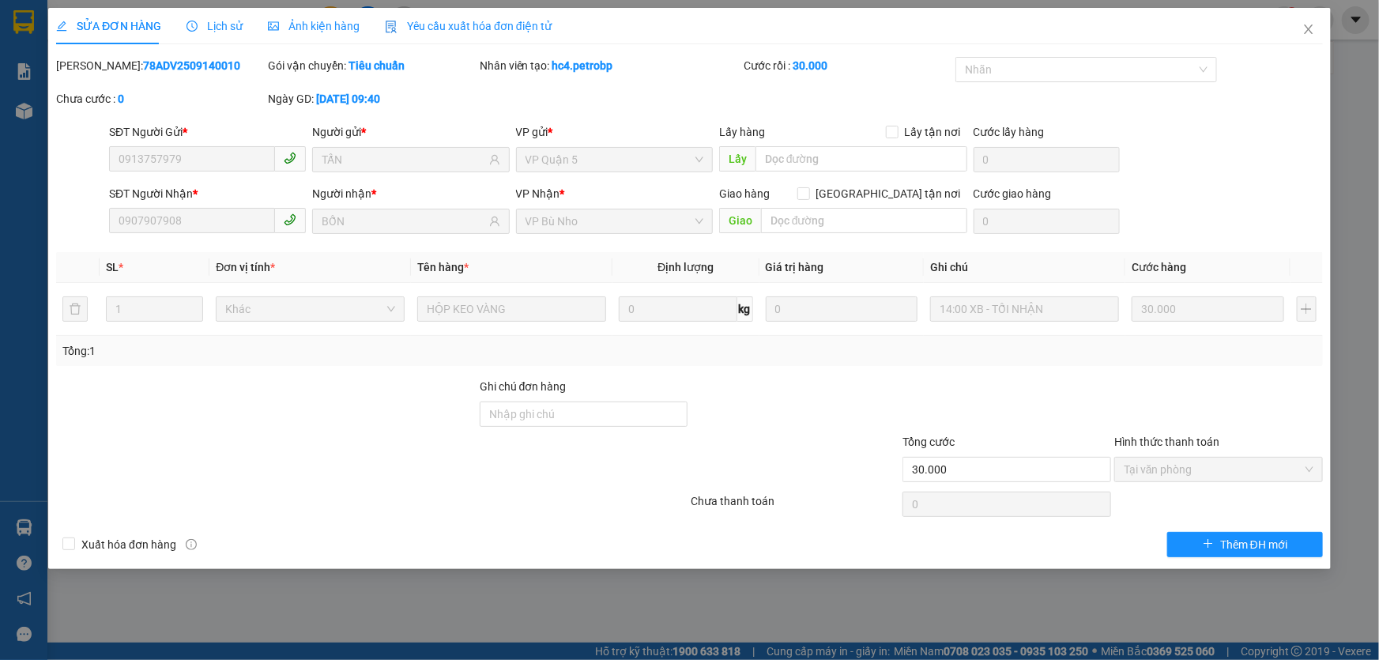
click at [229, 37] on div "Lịch sử" at bounding box center [215, 26] width 56 height 36
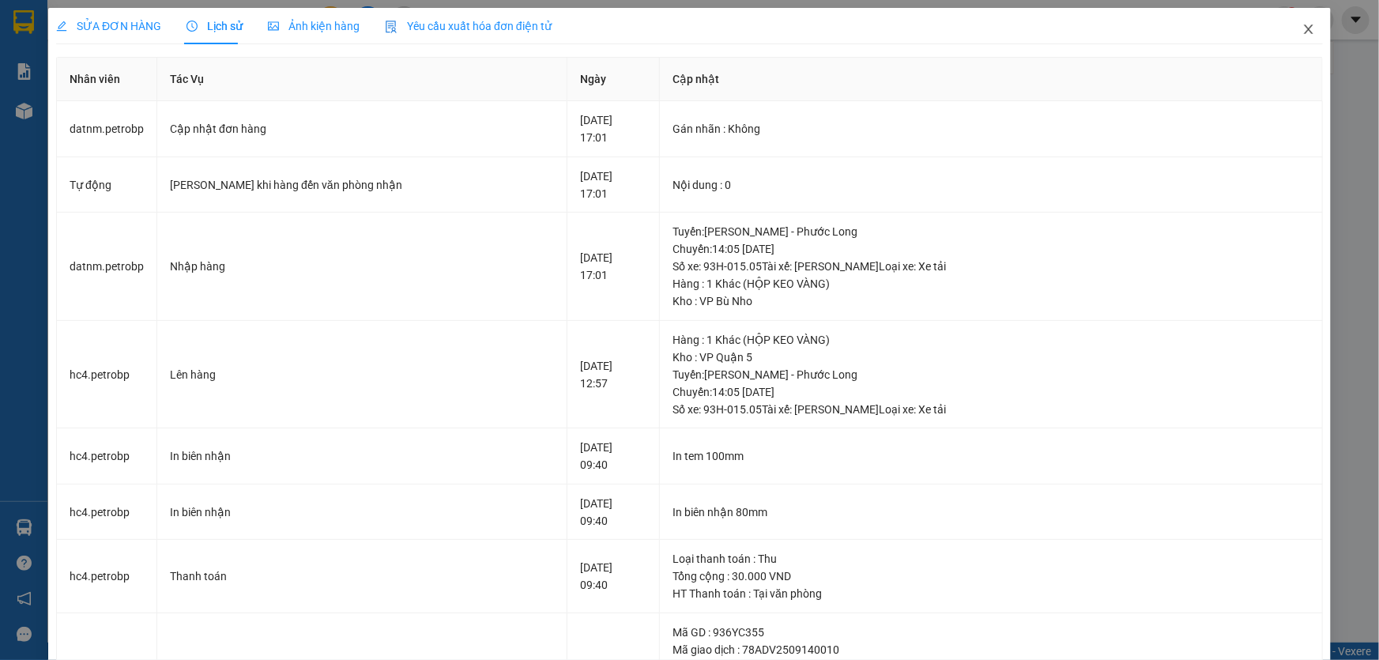
click at [1303, 27] on icon "close" at bounding box center [1309, 29] width 13 height 13
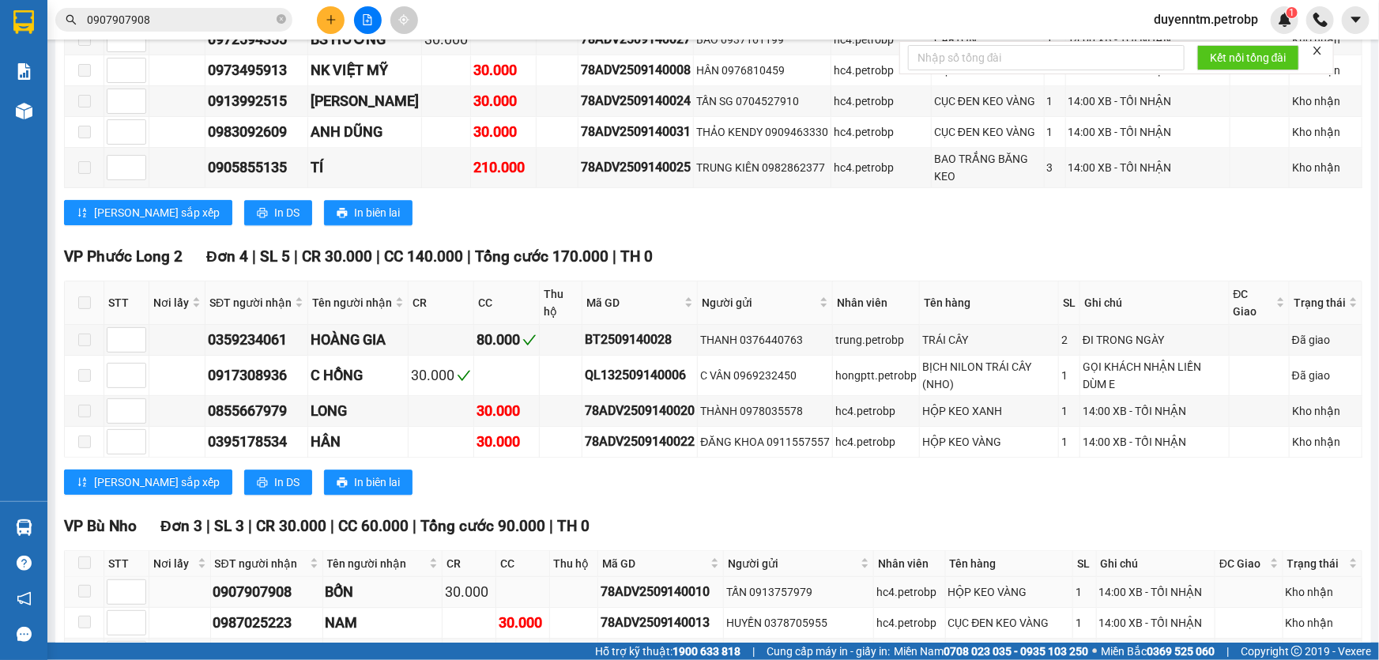
scroll to position [1827, 0]
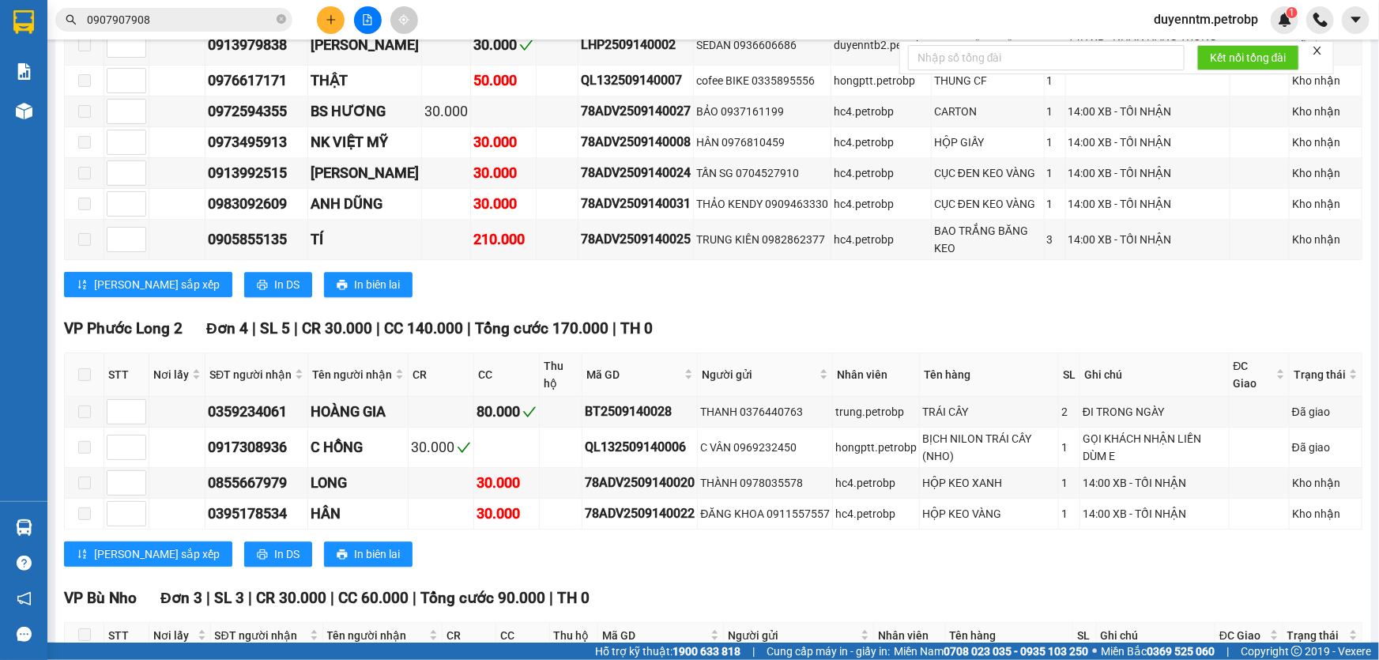
drag, startPoint x: 300, startPoint y: 429, endPoint x: 184, endPoint y: 443, distance: 116.3
copy div "0987025223"
click at [175, 15] on input "0907907908" at bounding box center [180, 19] width 187 height 17
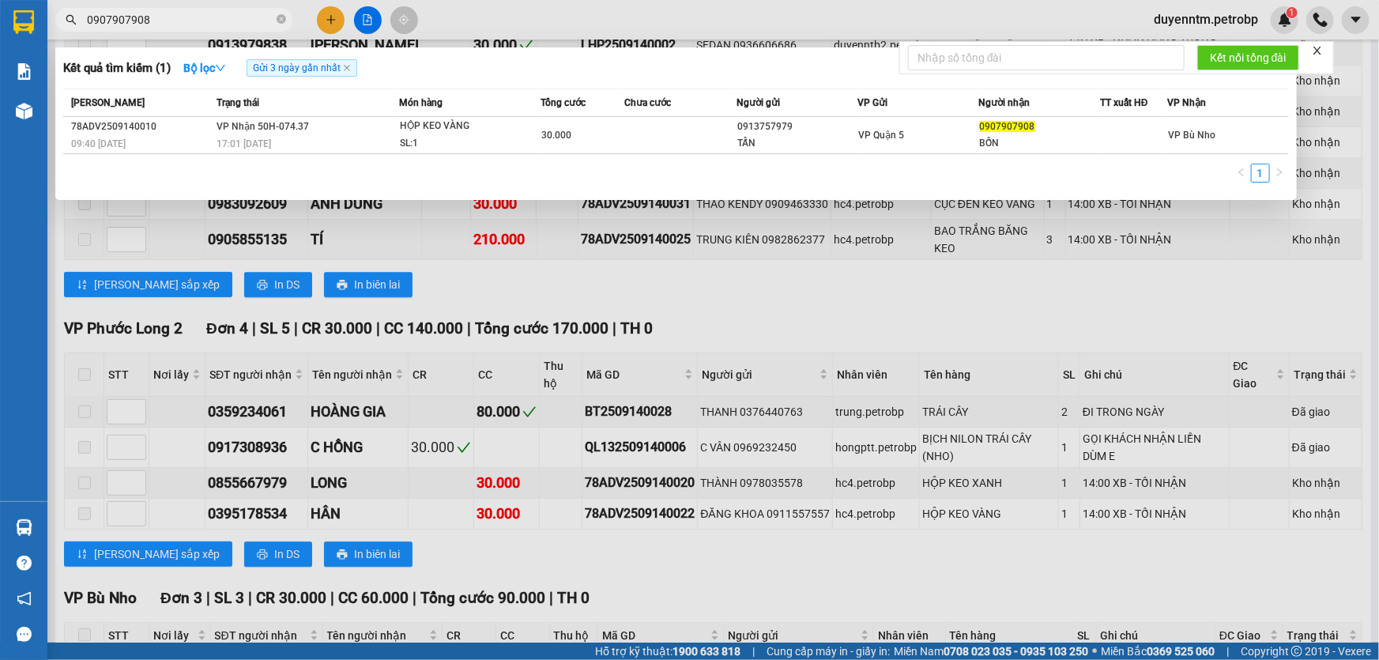
click at [175, 15] on input "0907907908" at bounding box center [180, 19] width 187 height 17
paste input "87025223"
click at [285, 474] on div at bounding box center [689, 330] width 1379 height 660
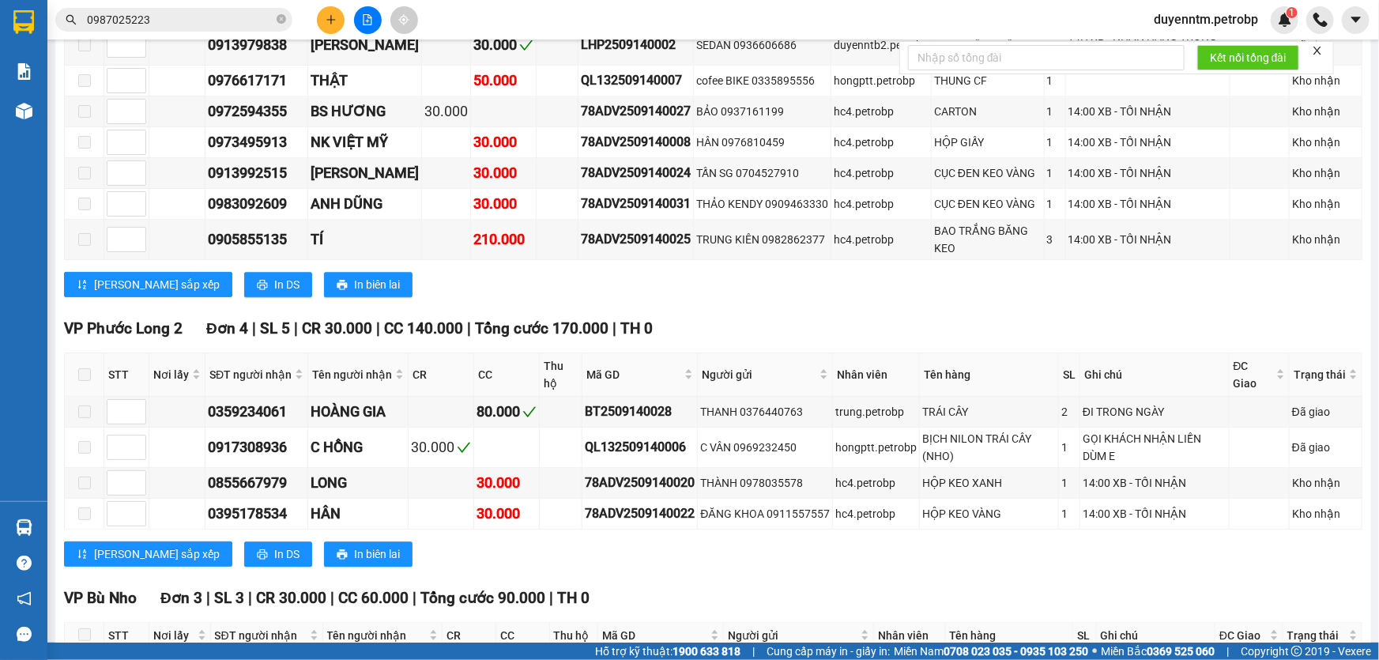
drag, startPoint x: 293, startPoint y: 470, endPoint x: 206, endPoint y: 482, distance: 88.5
copy div "0968443779"
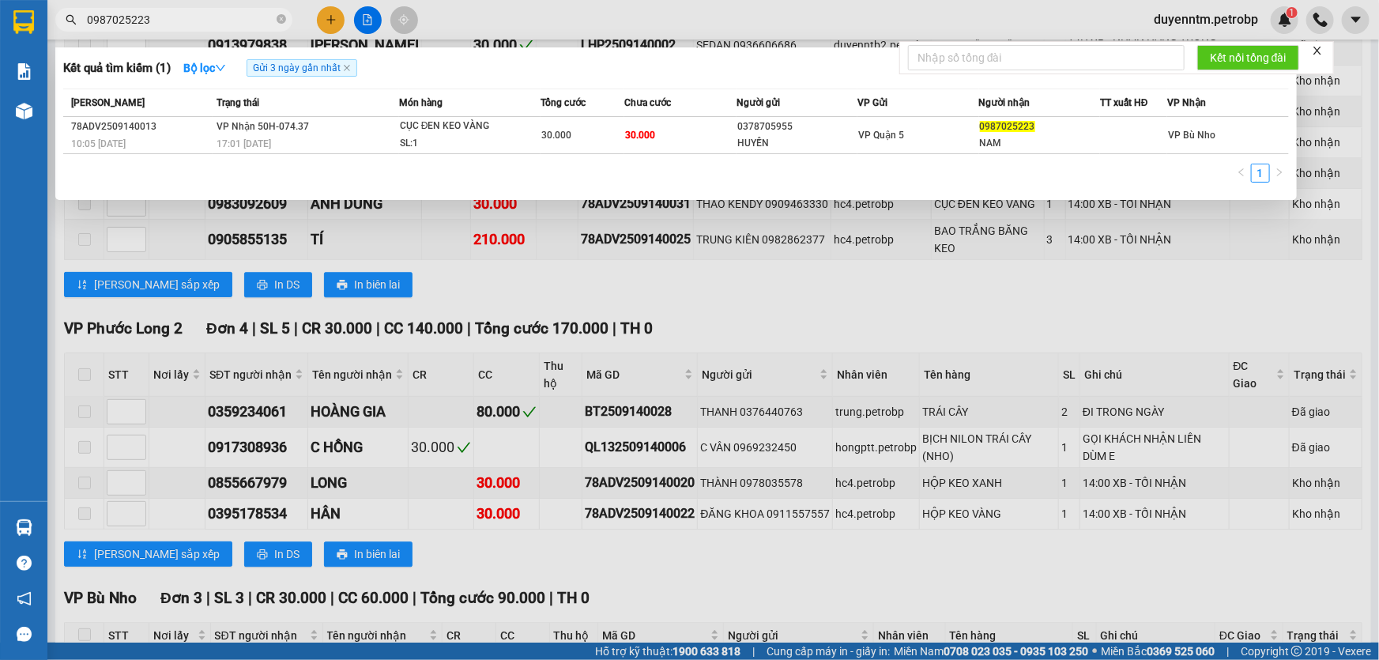
click at [185, 24] on input "0987025223" at bounding box center [180, 19] width 187 height 17
paste input "68443779"
click at [421, 261] on div at bounding box center [689, 330] width 1379 height 660
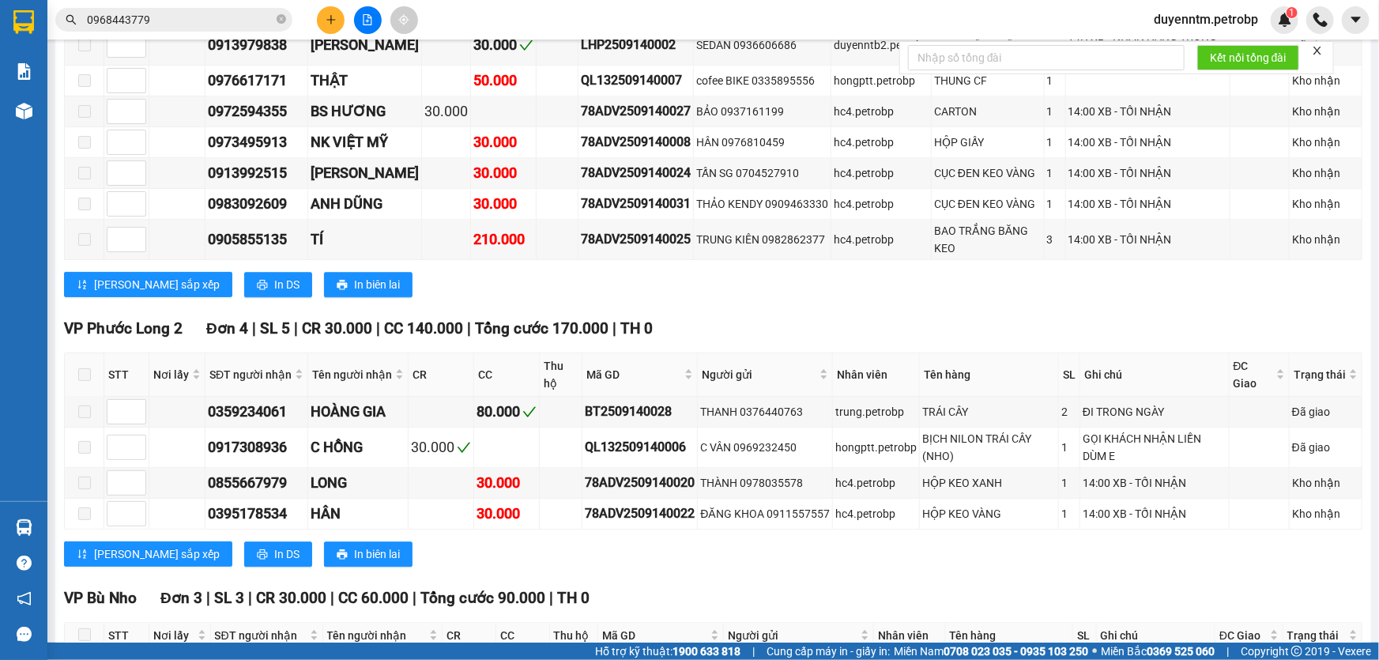
scroll to position [1899, 0]
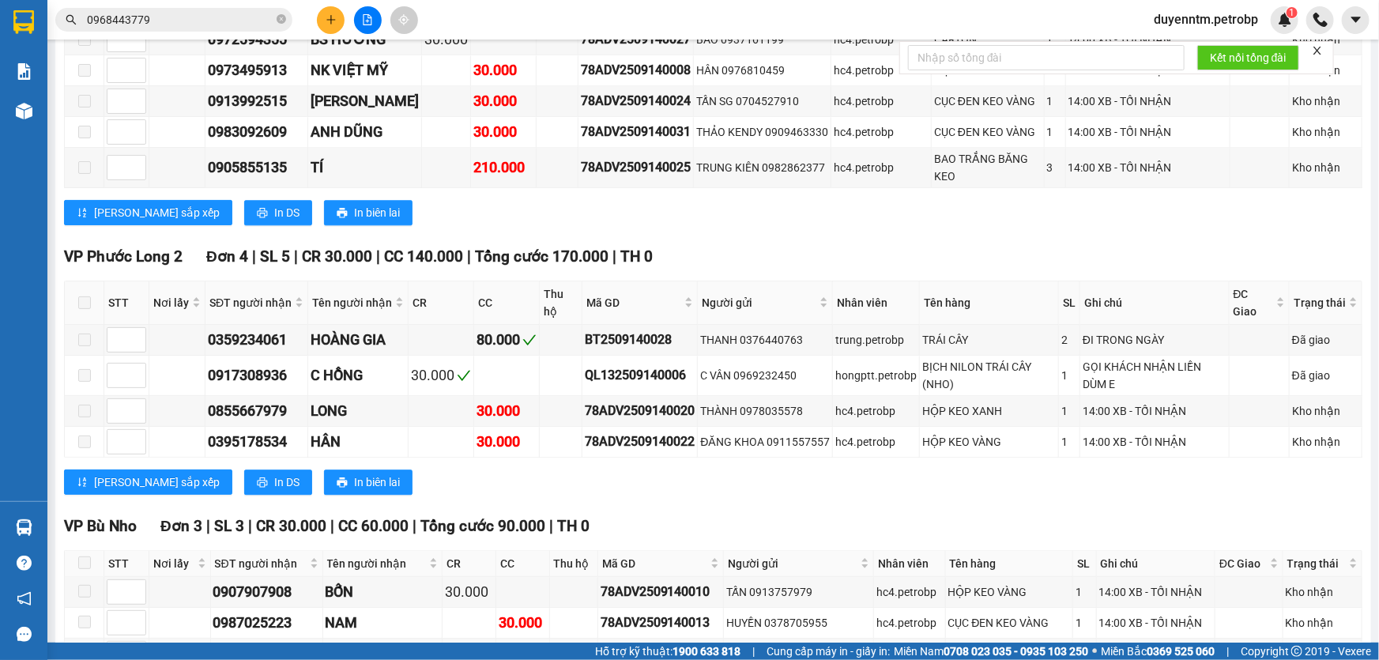
drag, startPoint x: 312, startPoint y: 548, endPoint x: 204, endPoint y: 549, distance: 108.3
copy div "0982114559"
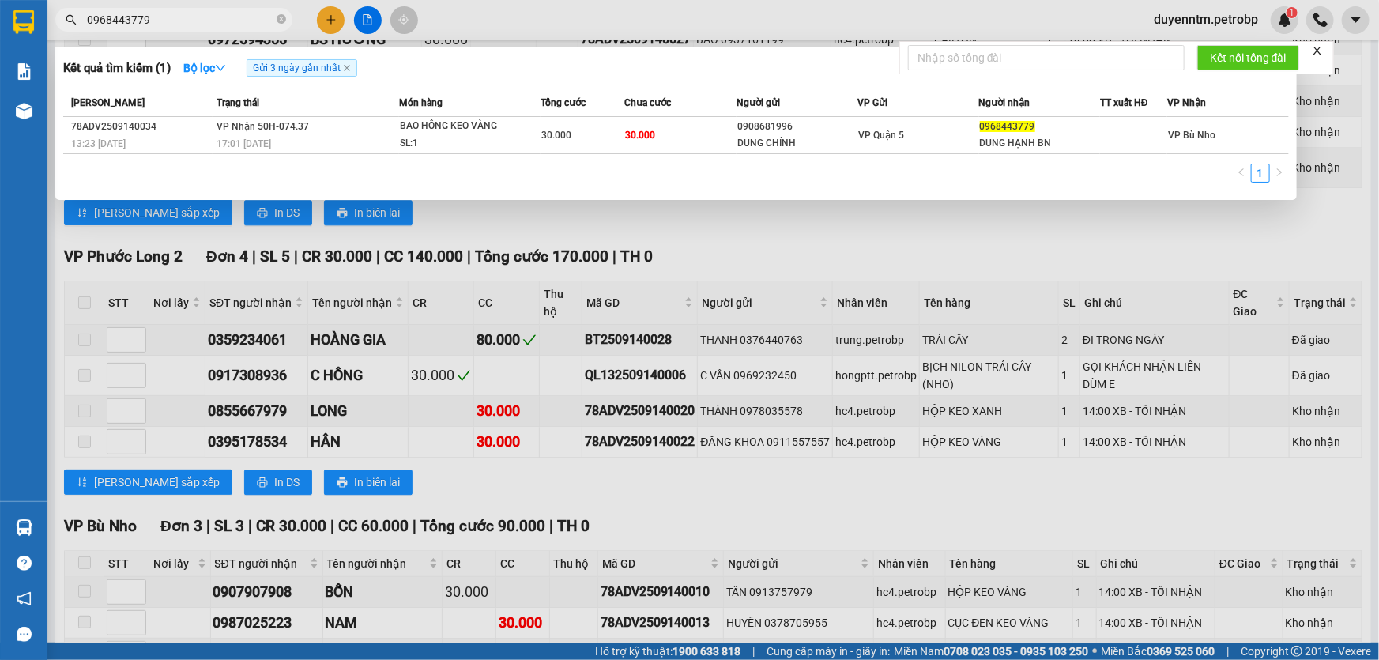
click at [187, 18] on input "0968443779" at bounding box center [180, 19] width 187 height 17
paste input "8211455"
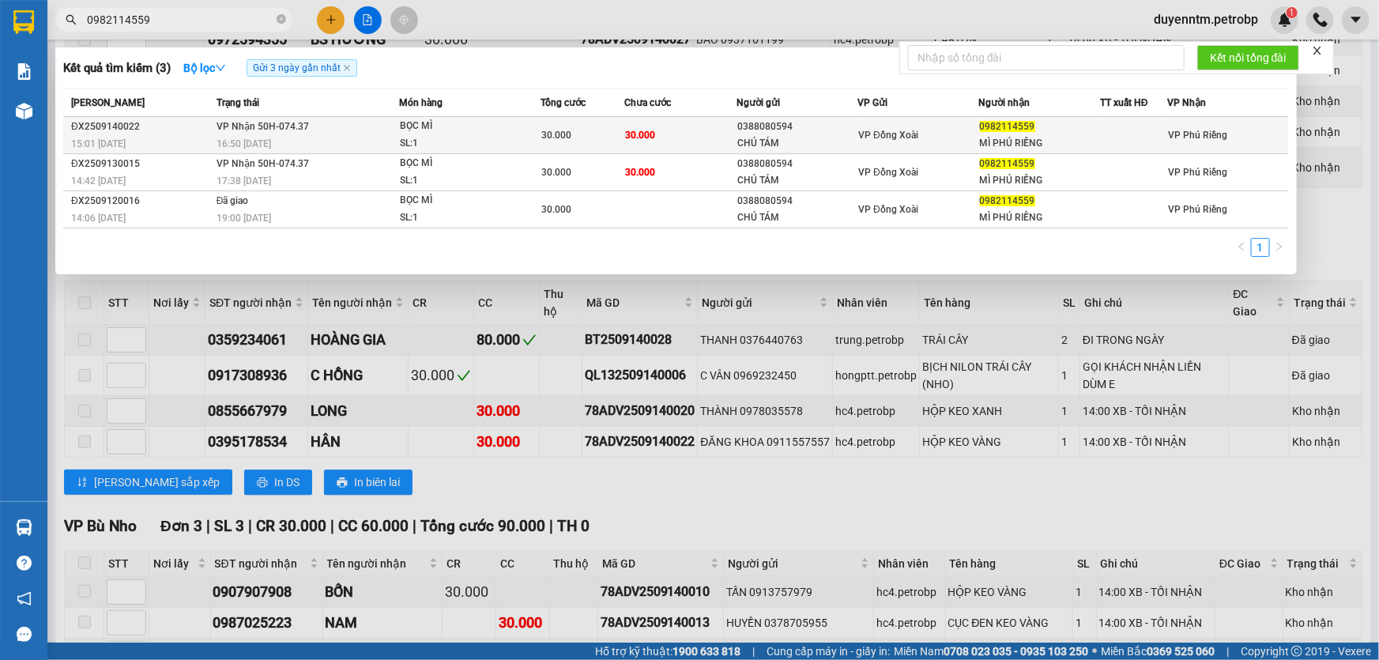
type input "0982114559"
click at [260, 135] on div "16:50 [DATE]" at bounding box center [308, 143] width 182 height 17
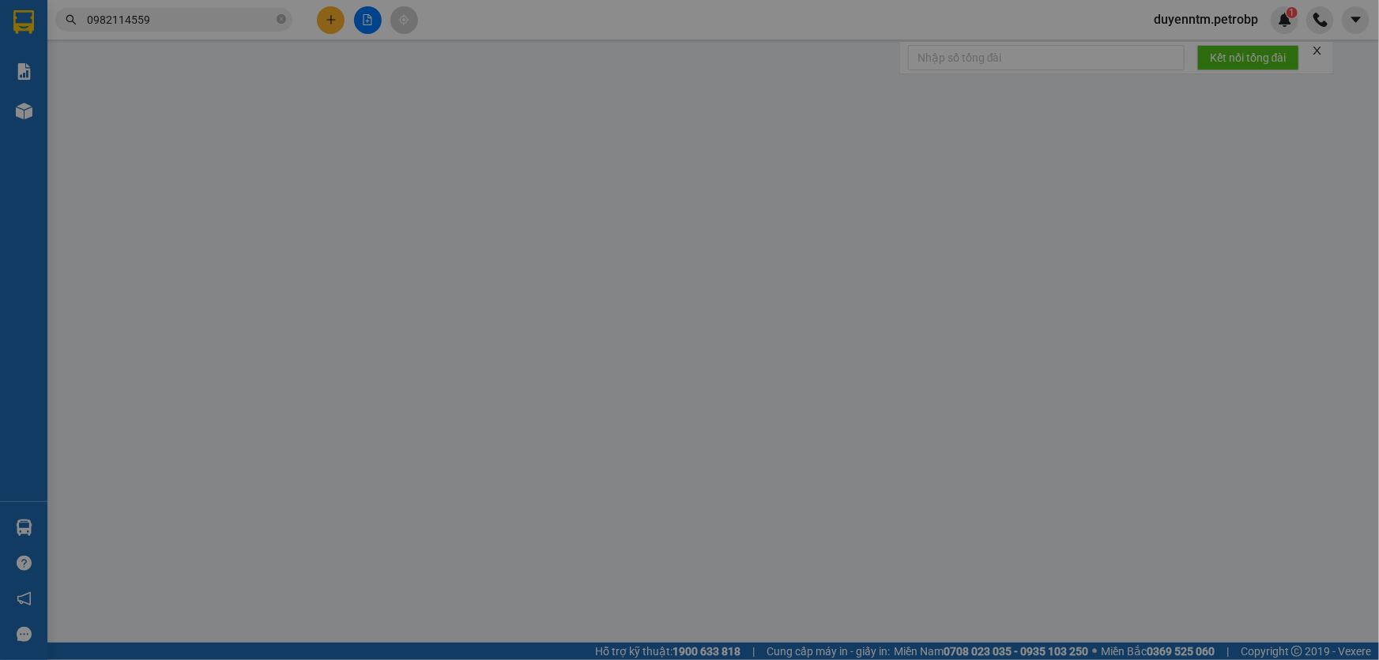
type input "0388080594"
type input "CHÚ TÁM"
type input "0982114559"
type input "MÌ PHÚ RIỀNG"
type input "30.000"
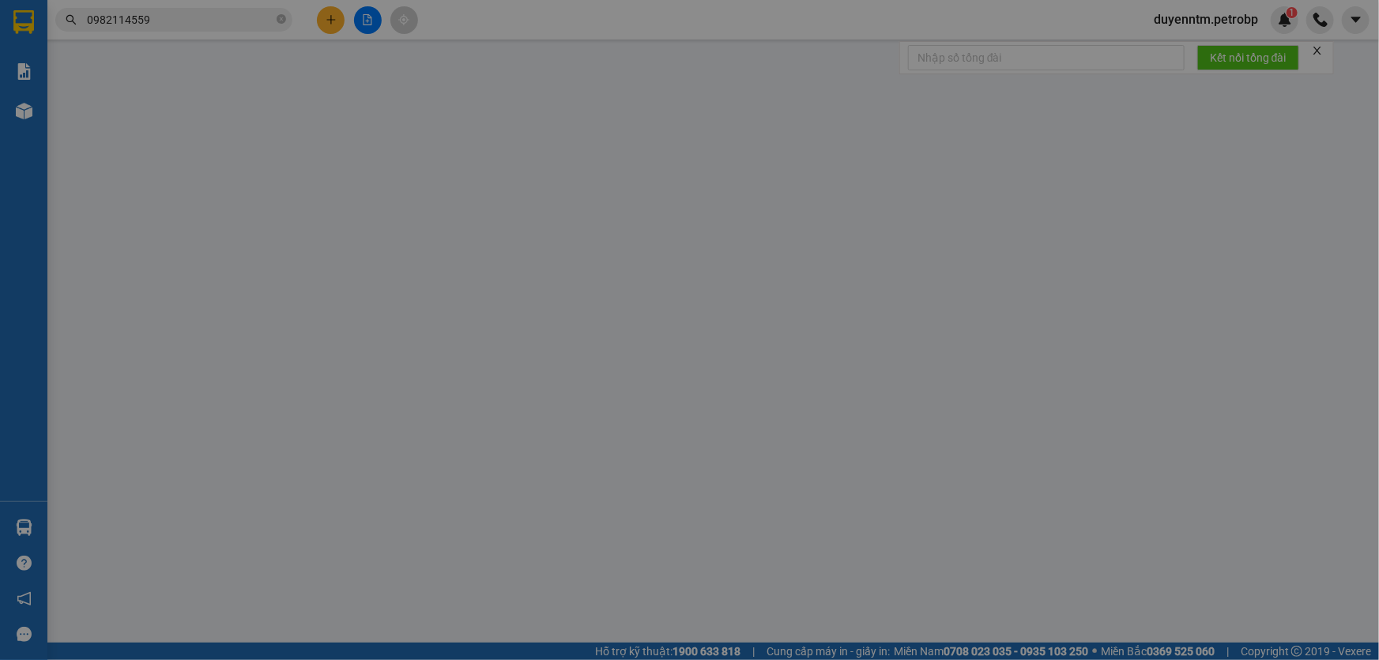
type input "30.000"
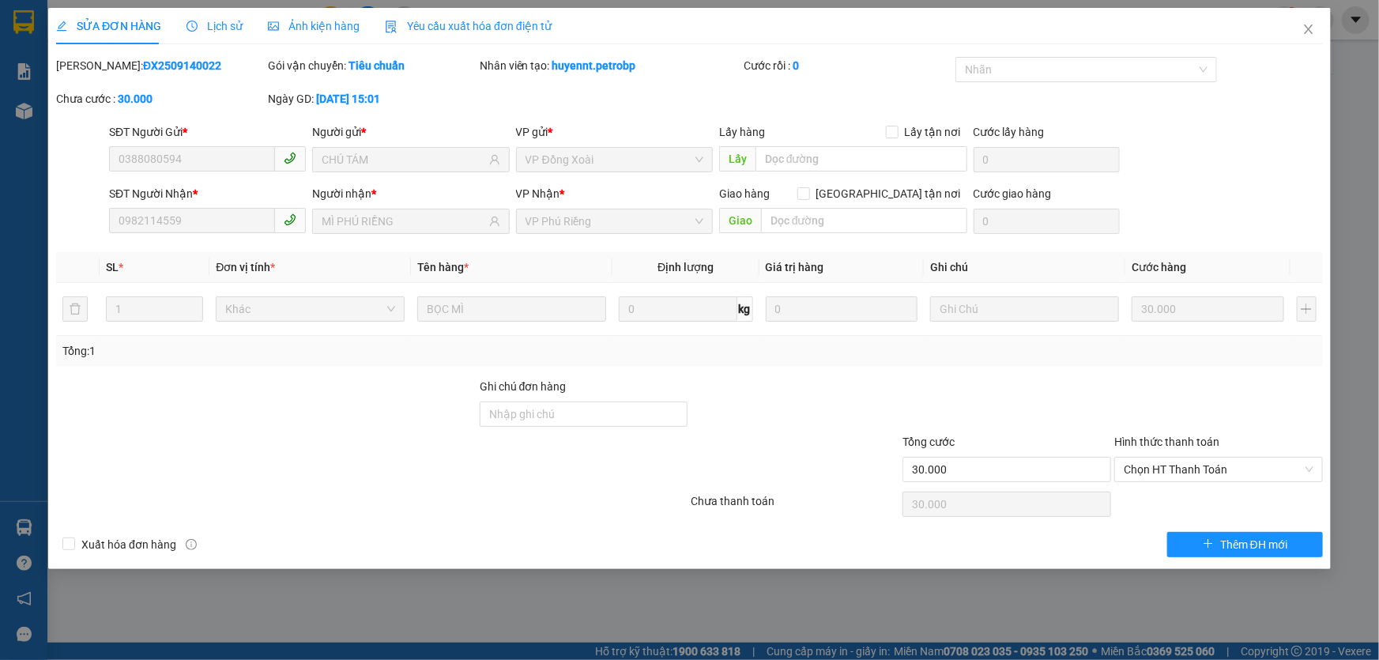
click at [215, 33] on div "Lịch sử" at bounding box center [215, 25] width 56 height 17
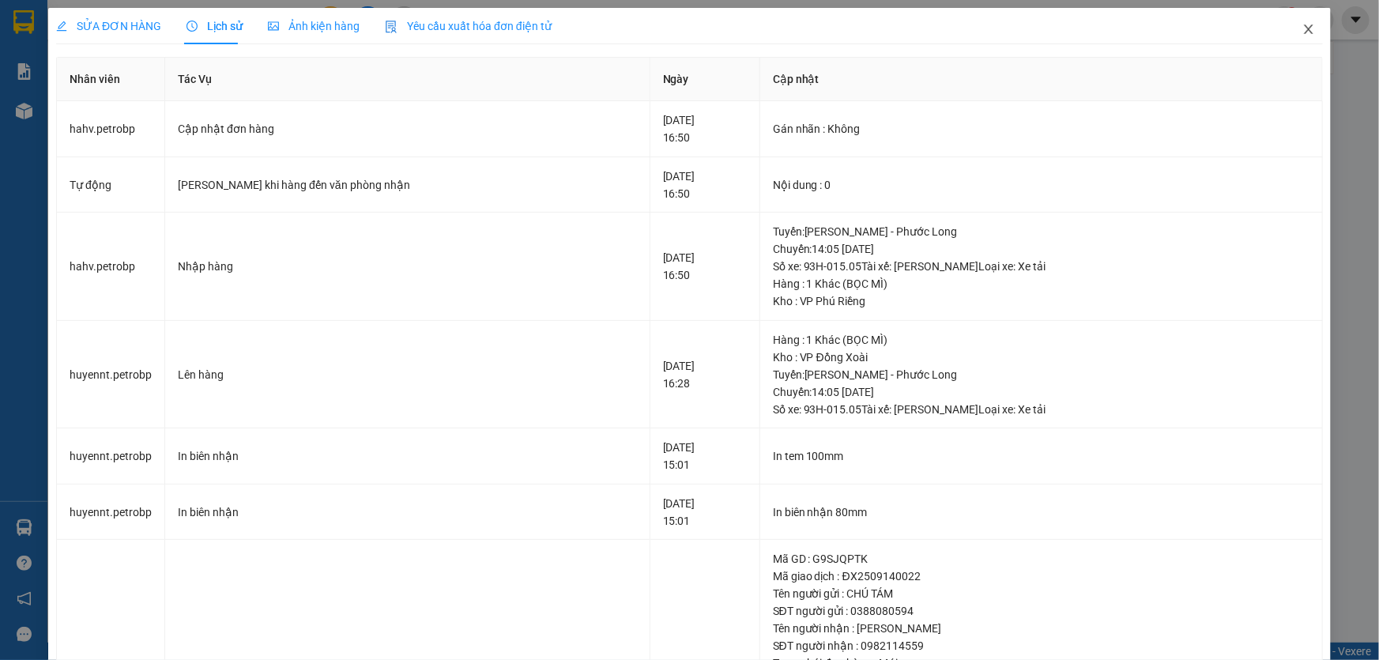
click at [1304, 32] on icon "close" at bounding box center [1308, 29] width 9 height 9
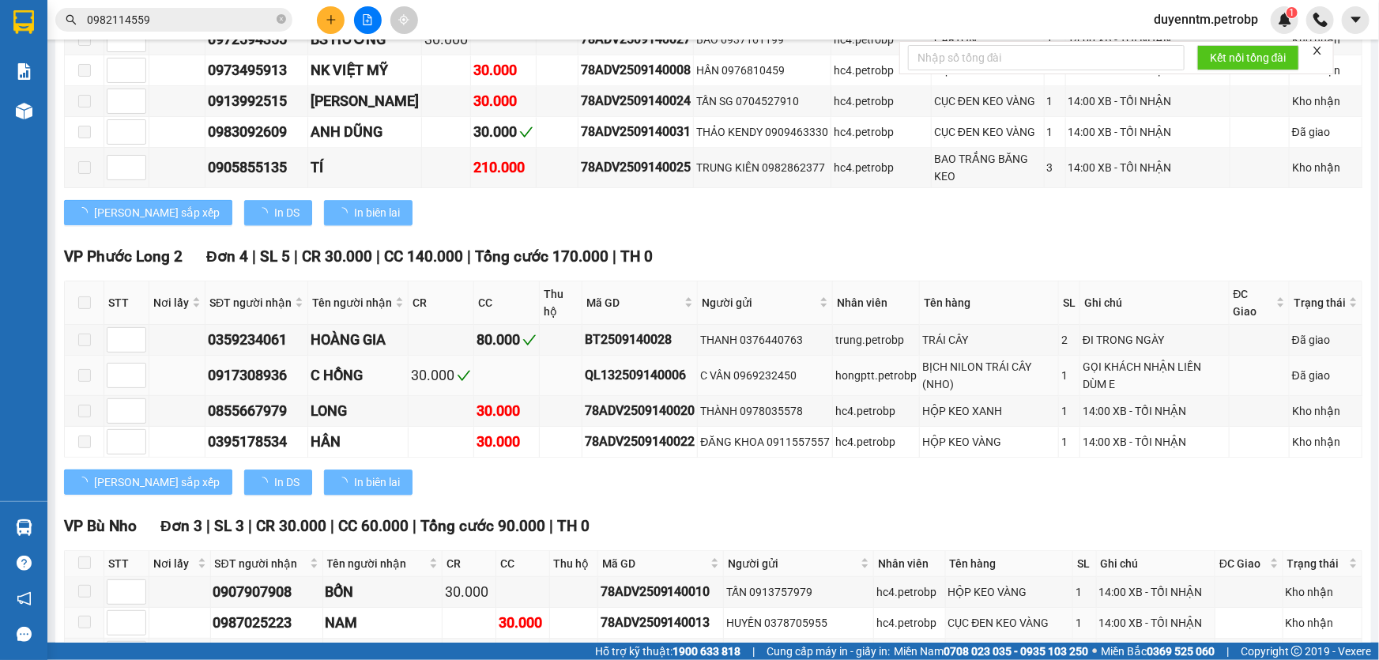
scroll to position [1684, 0]
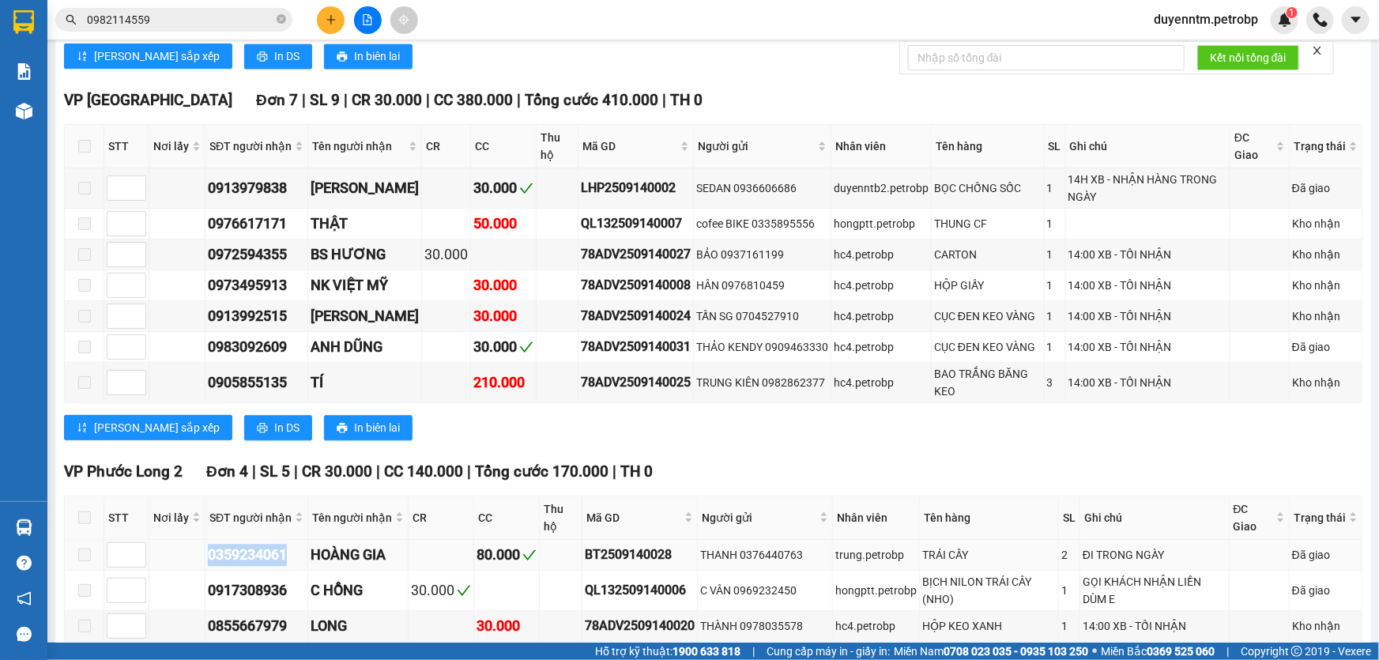
drag, startPoint x: 293, startPoint y: 303, endPoint x: 206, endPoint y: 300, distance: 87.8
click at [206, 540] on td "0359234061" at bounding box center [257, 555] width 103 height 31
copy div "0359234061"
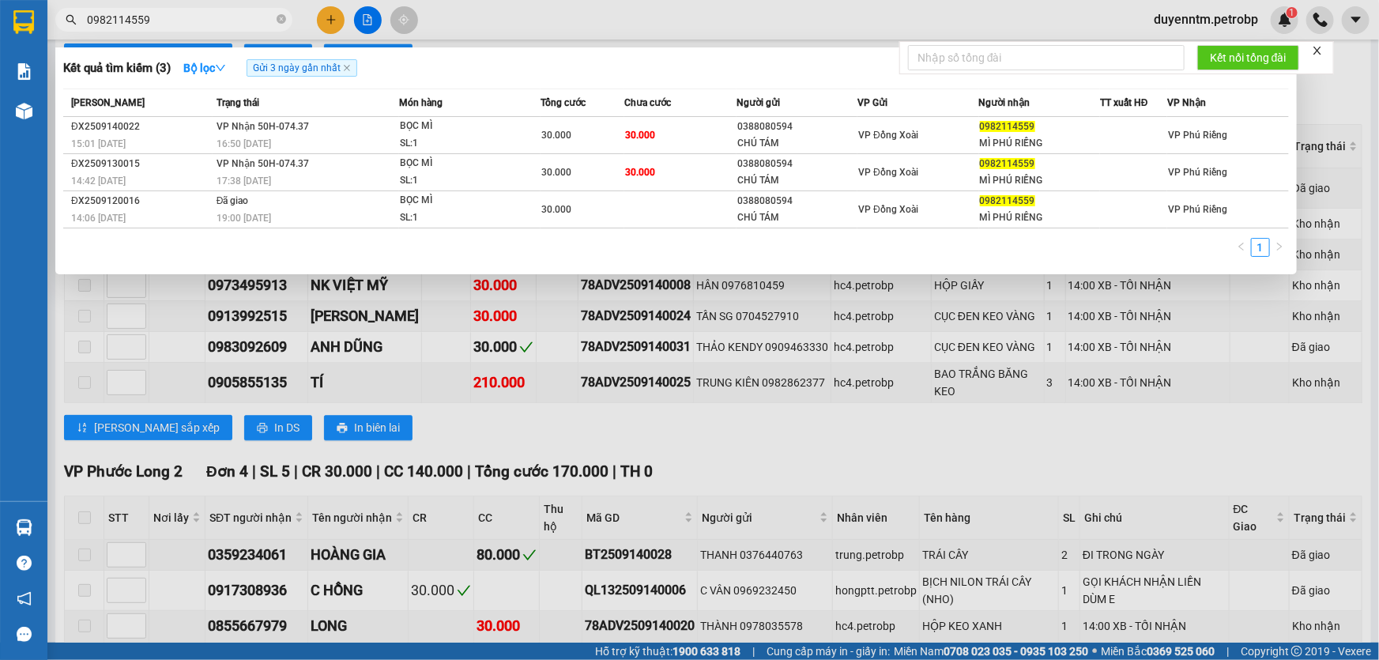
click at [172, 23] on input "0982114559" at bounding box center [180, 19] width 187 height 17
paste input "0359234061"
click at [172, 23] on input "09821145590359234061" at bounding box center [180, 19] width 187 height 17
paste input "text"
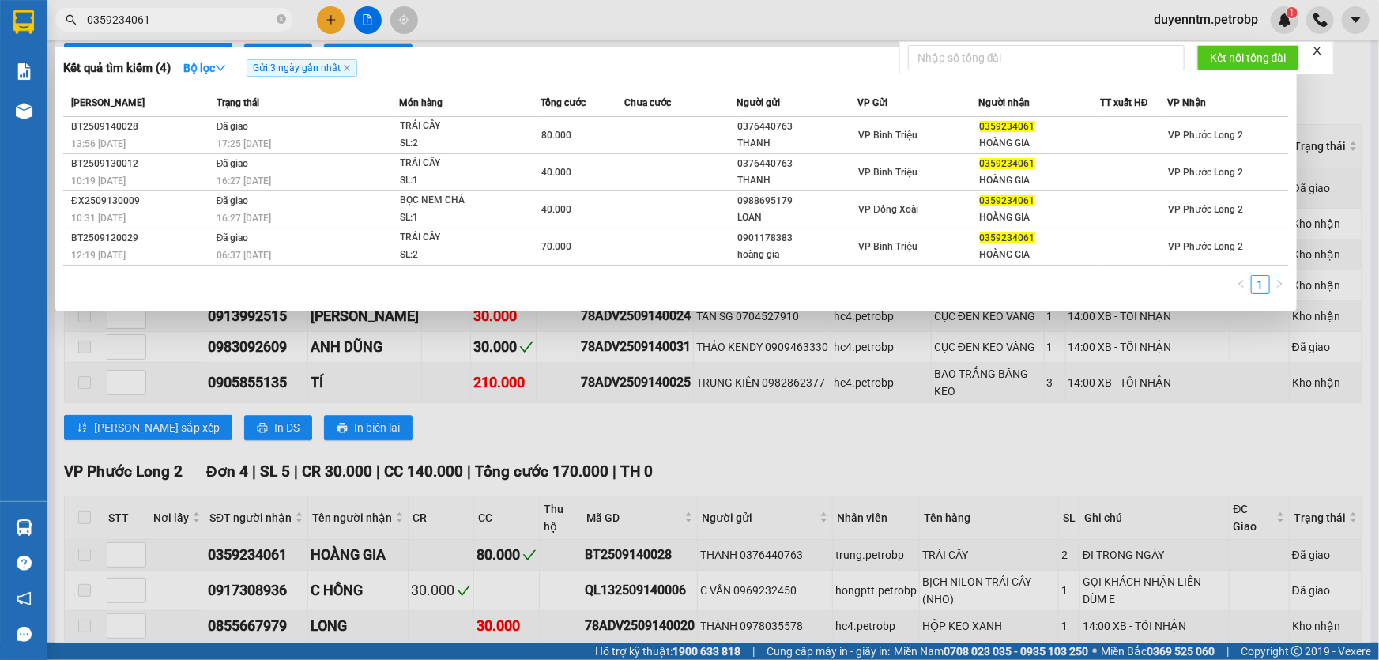
type input "0359234061"
click at [354, 70] on span "Gửi 3 ngày gần nhất" at bounding box center [302, 67] width 111 height 17
click at [350, 64] on icon "close" at bounding box center [347, 68] width 8 height 8
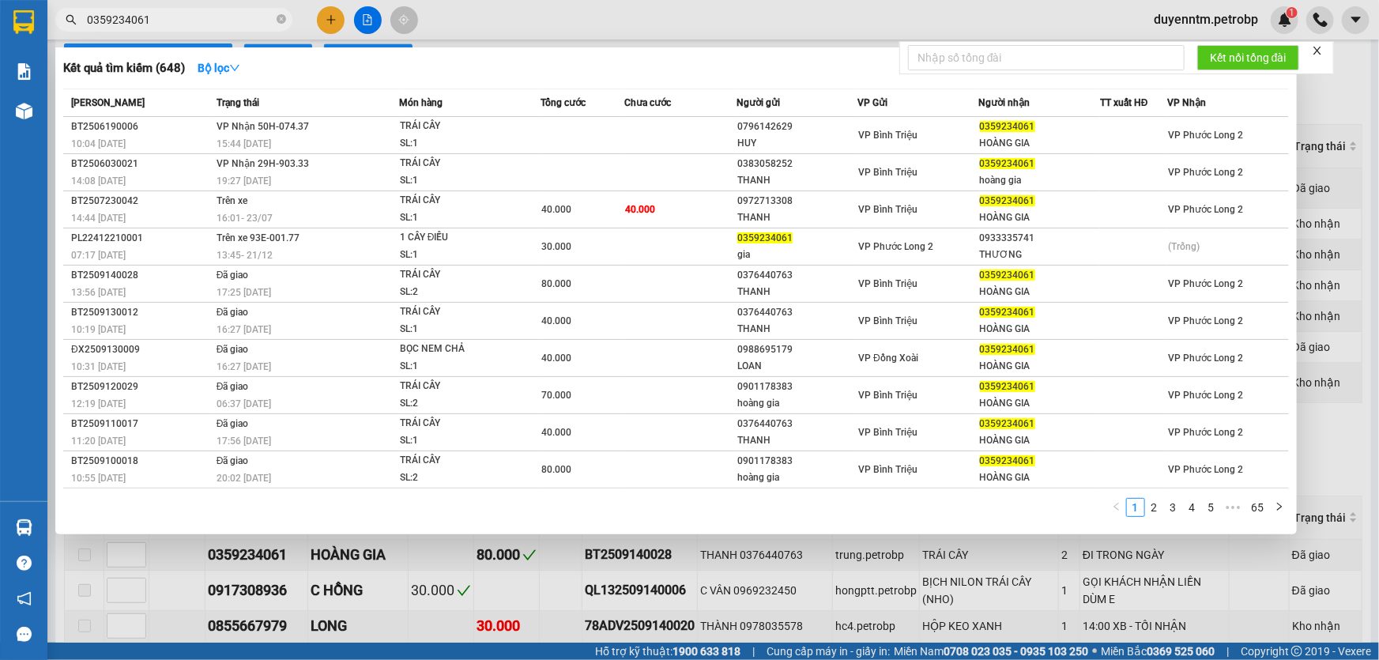
drag, startPoint x: 387, startPoint y: 563, endPoint x: 328, endPoint y: 462, distance: 116.2
click at [387, 561] on div at bounding box center [689, 330] width 1379 height 660
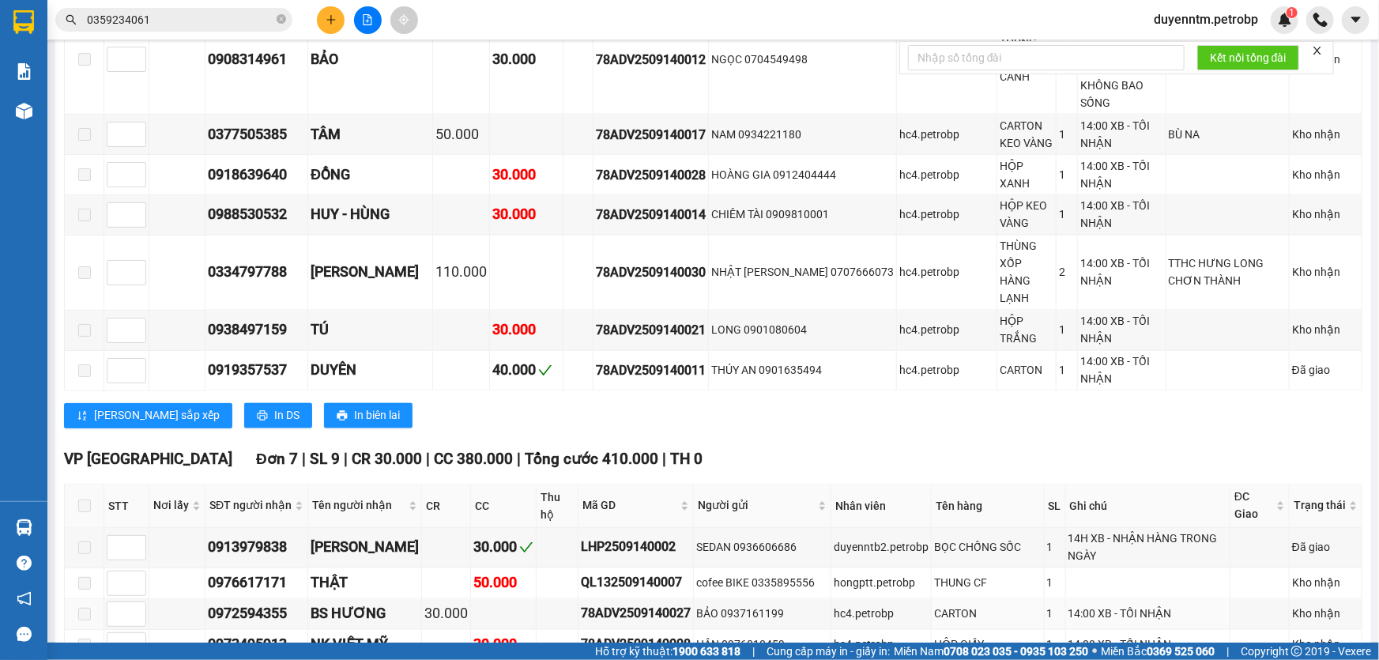
scroll to position [1252, 0]
